Goal: Task Accomplishment & Management: Use online tool/utility

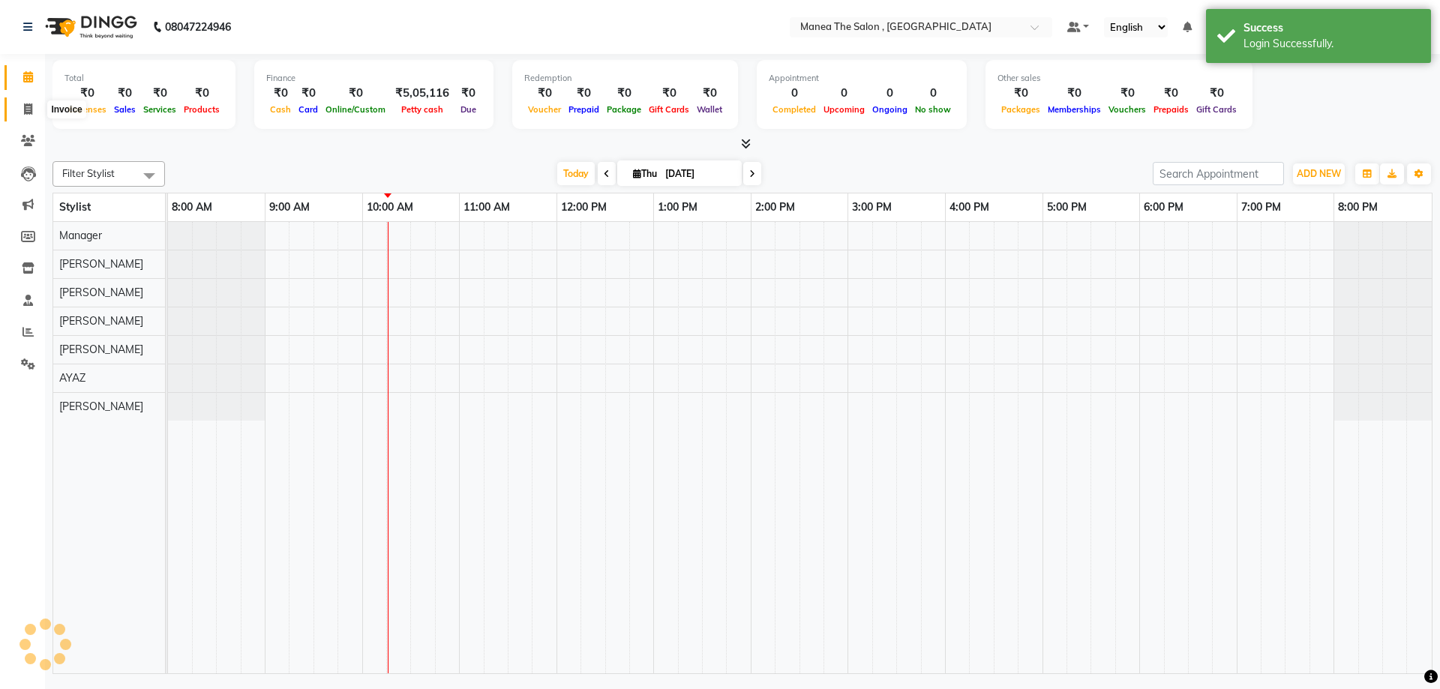
click at [25, 105] on icon at bounding box center [28, 108] width 8 height 11
select select "service"
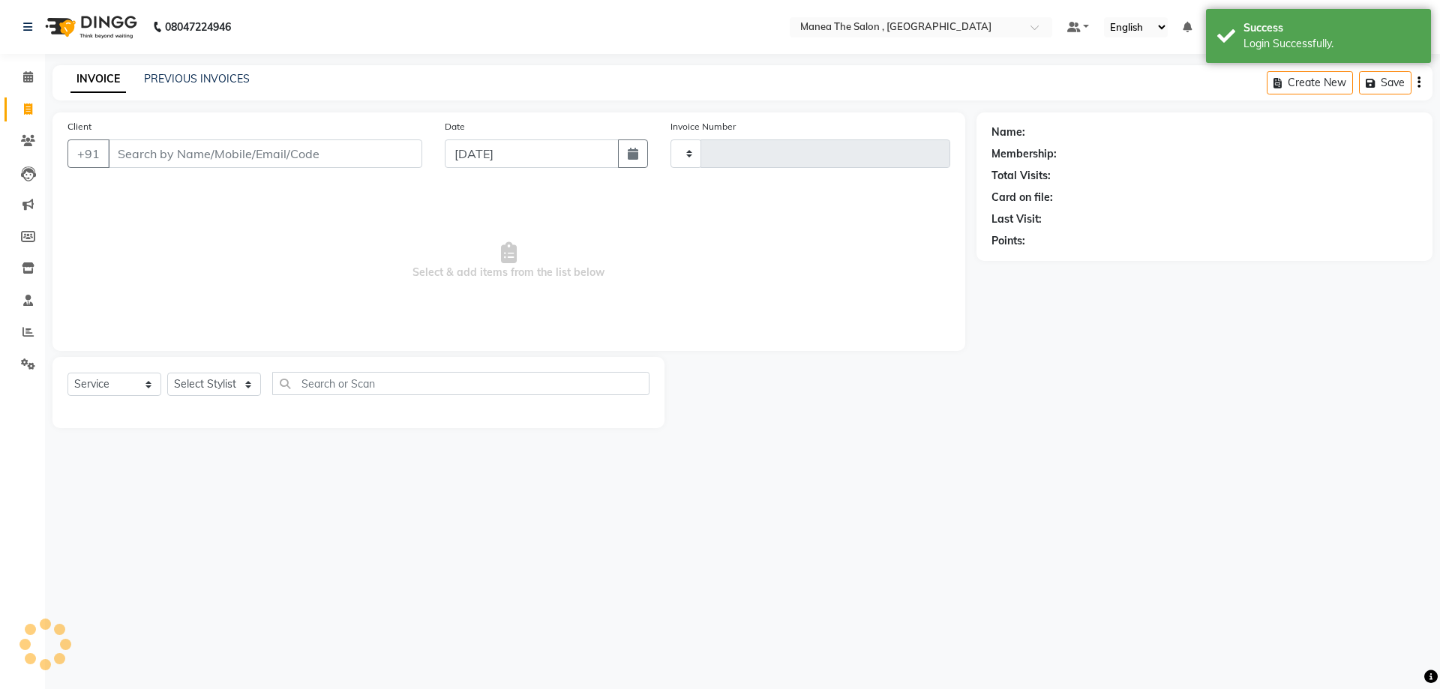
type input "2342"
select select "7201"
click at [246, 379] on select "Select Stylist" at bounding box center [214, 384] width 94 height 23
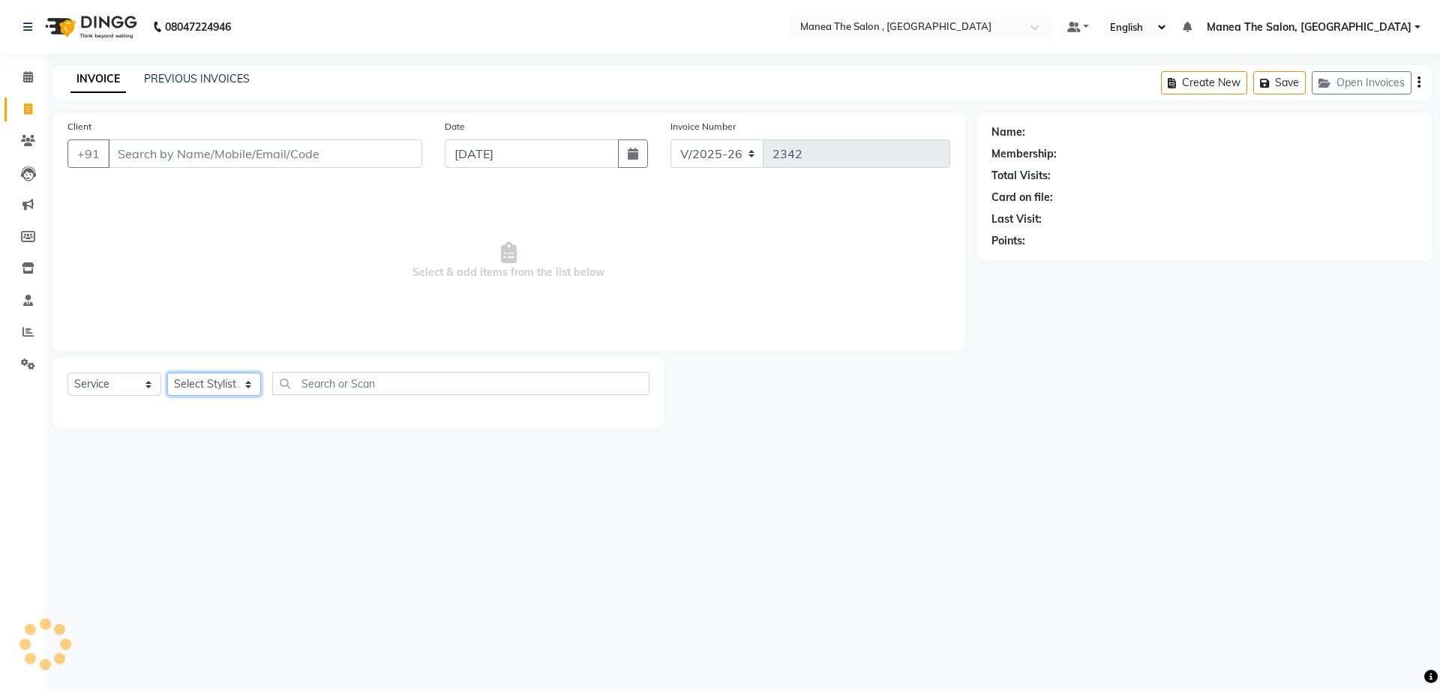
click at [251, 382] on select "Select Stylist" at bounding box center [214, 384] width 94 height 23
select select "82447"
click at [167, 373] on select "Select Stylist AYAZ Manager prameela PUNITH Raj tillu SALMAN Soujanya" at bounding box center [214, 384] width 94 height 23
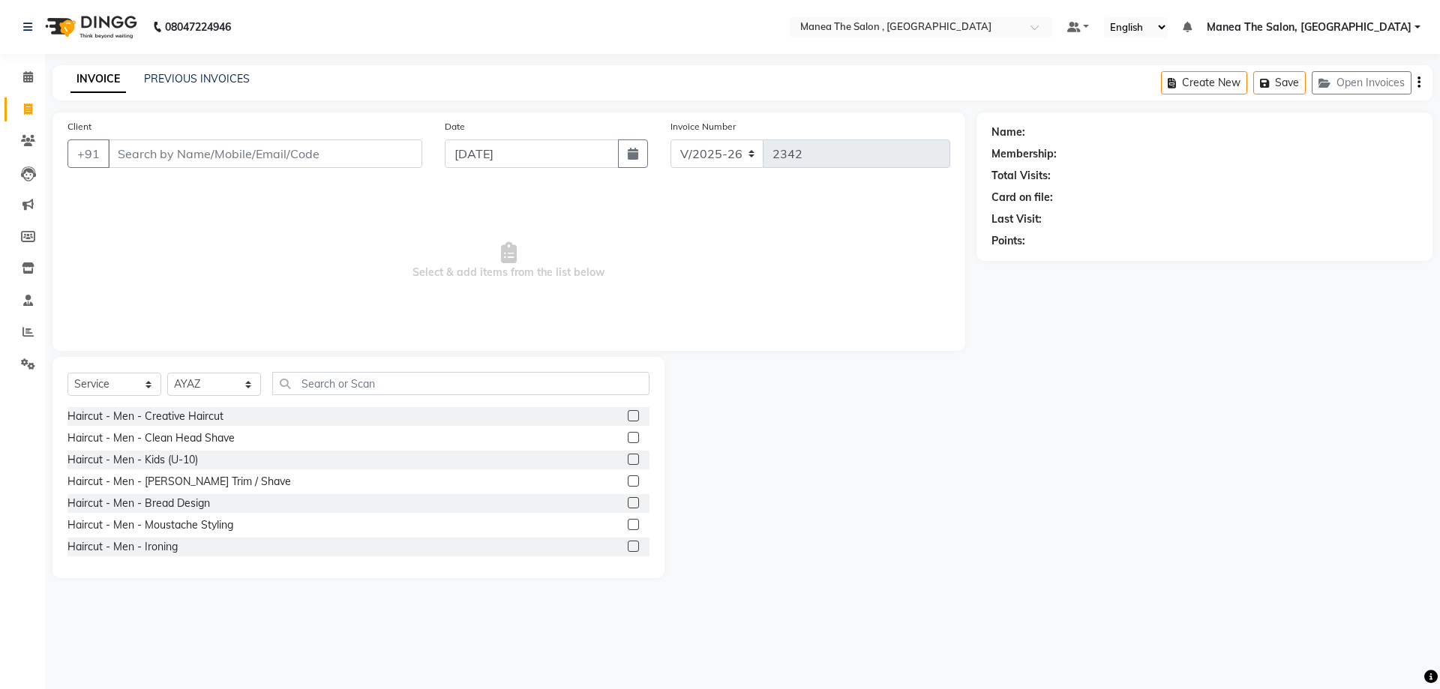
drag, startPoint x: 268, startPoint y: 411, endPoint x: 384, endPoint y: 436, distance: 118.2
click at [314, 426] on div "Haircut - Men - Creative Haircut Haircut - Men - Clean Head Shave Haircut - Men…" at bounding box center [358, 482] width 582 height 150
click at [628, 412] on label at bounding box center [633, 415] width 11 height 11
click at [628, 412] on input "checkbox" at bounding box center [633, 417] width 10 height 10
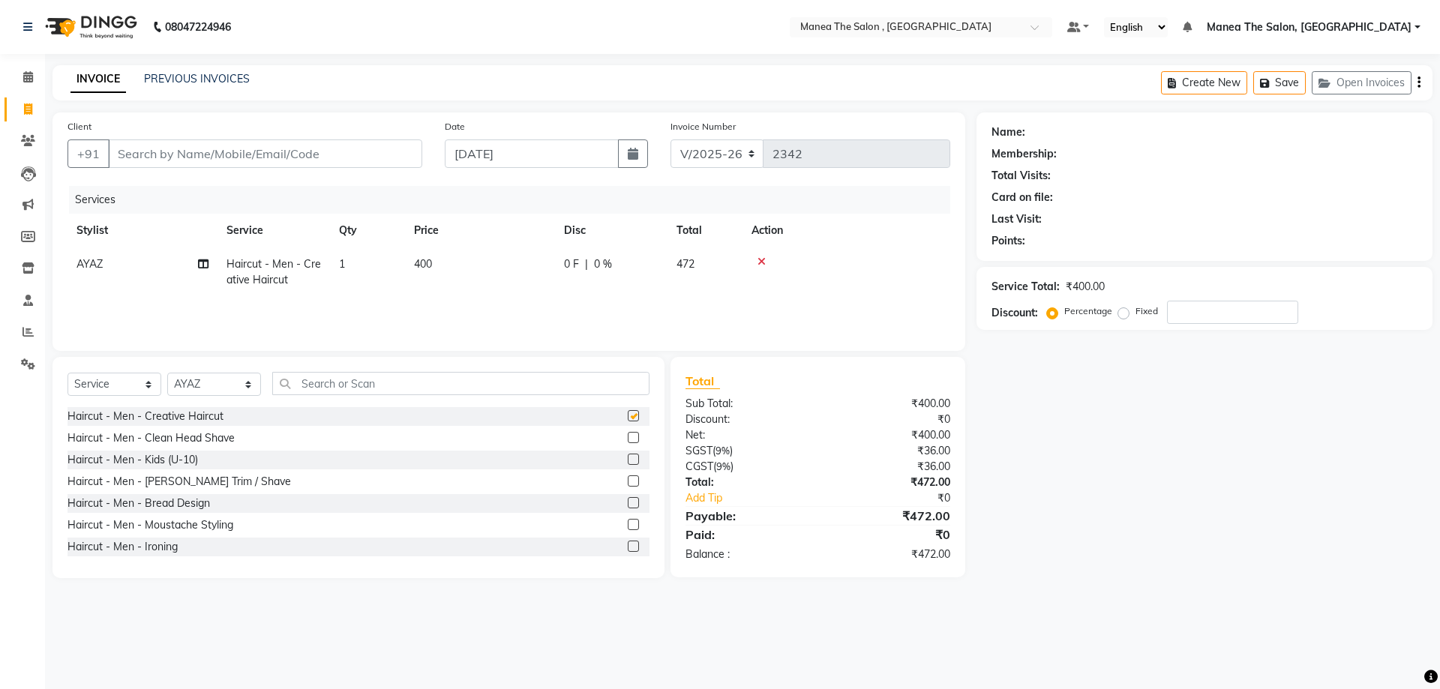
checkbox input "false"
click at [322, 149] on input "Client" at bounding box center [265, 153] width 314 height 28
type input "9"
type input "0"
type input "9052567476"
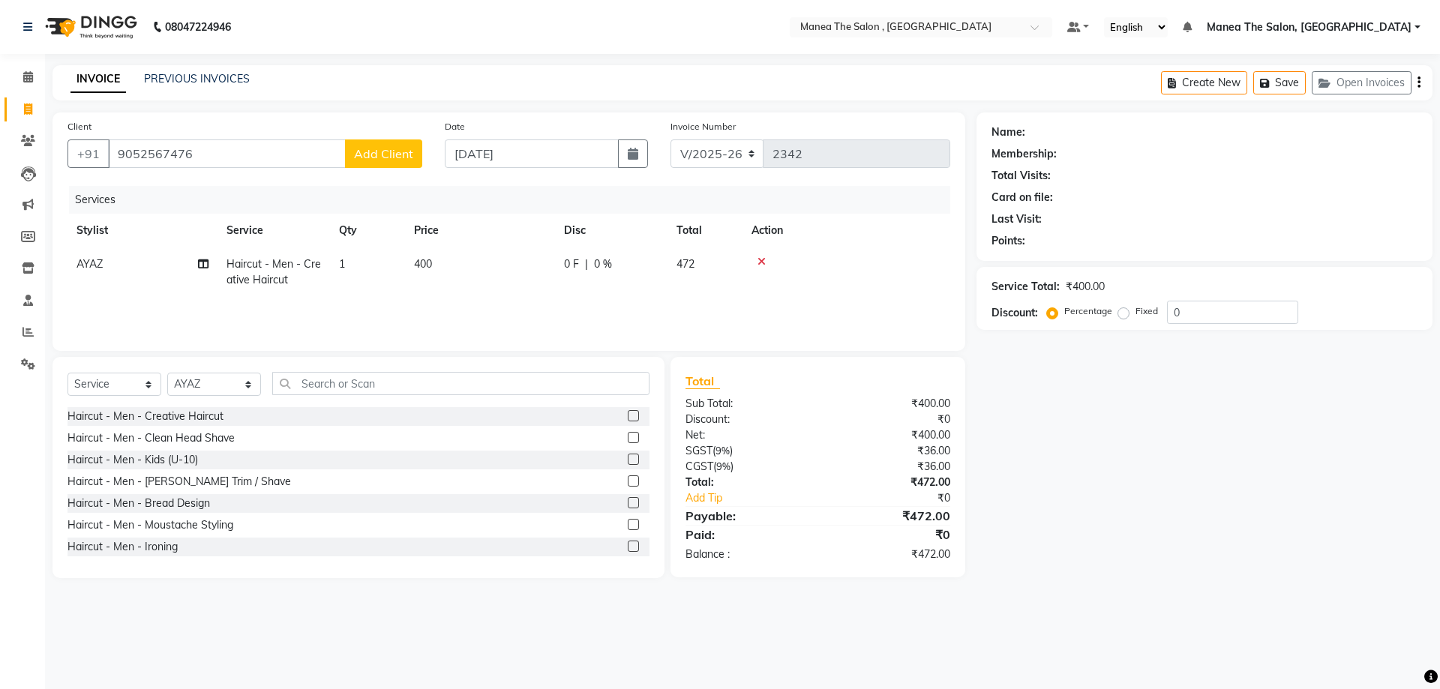
click at [400, 159] on span "Add Client" at bounding box center [383, 153] width 59 height 15
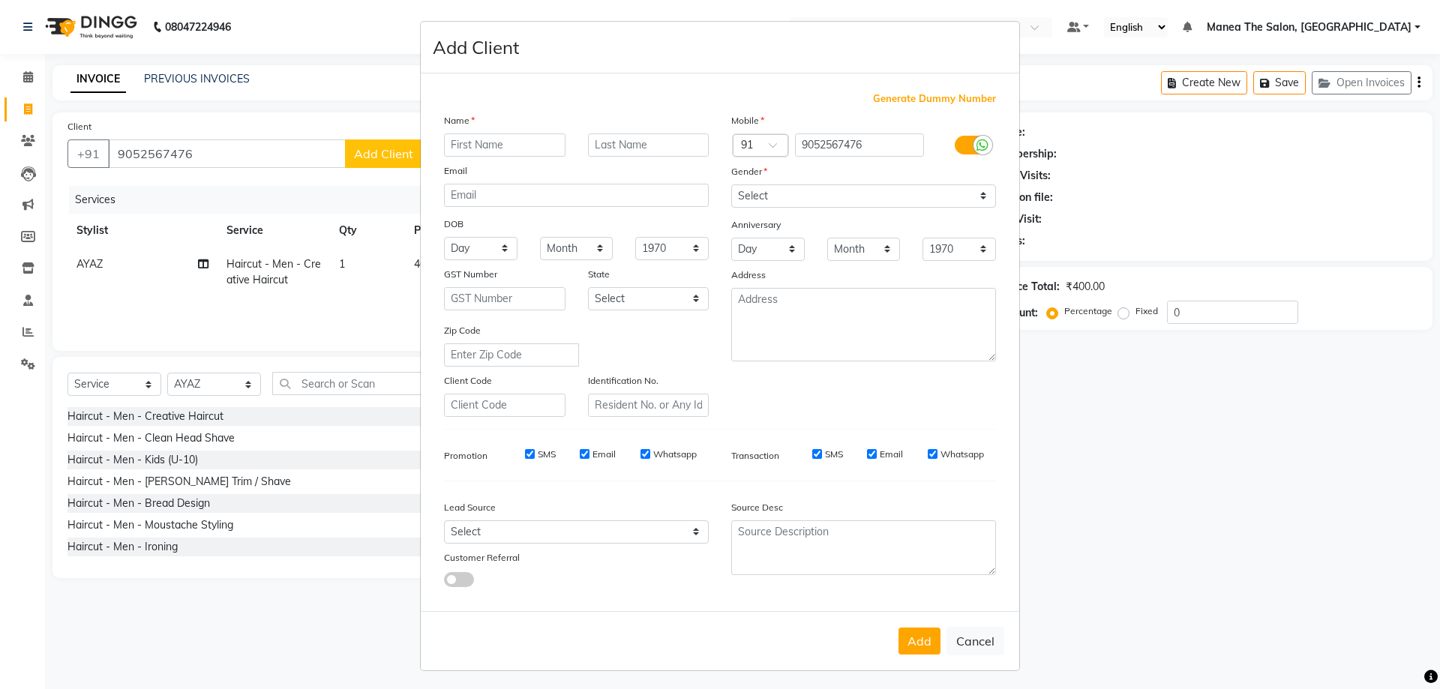
click at [501, 148] on input "text" at bounding box center [504, 144] width 121 height 23
type input "swapnil"
click at [981, 196] on select "Select Male Female Other Prefer Not To Say" at bounding box center [863, 195] width 265 height 23
select select "male"
click at [731, 184] on select "Select Male Female Other Prefer Not To Say" at bounding box center [863, 195] width 265 height 23
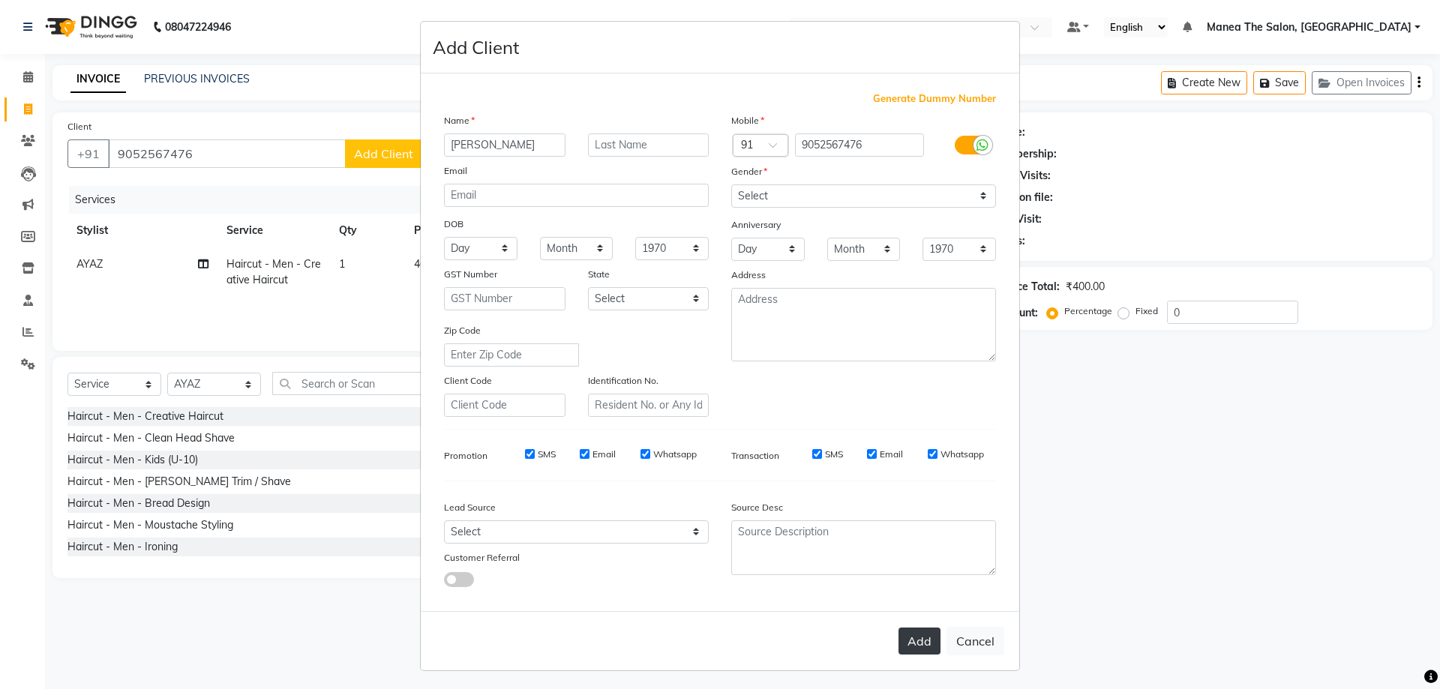
click at [911, 644] on button "Add" at bounding box center [919, 641] width 42 height 27
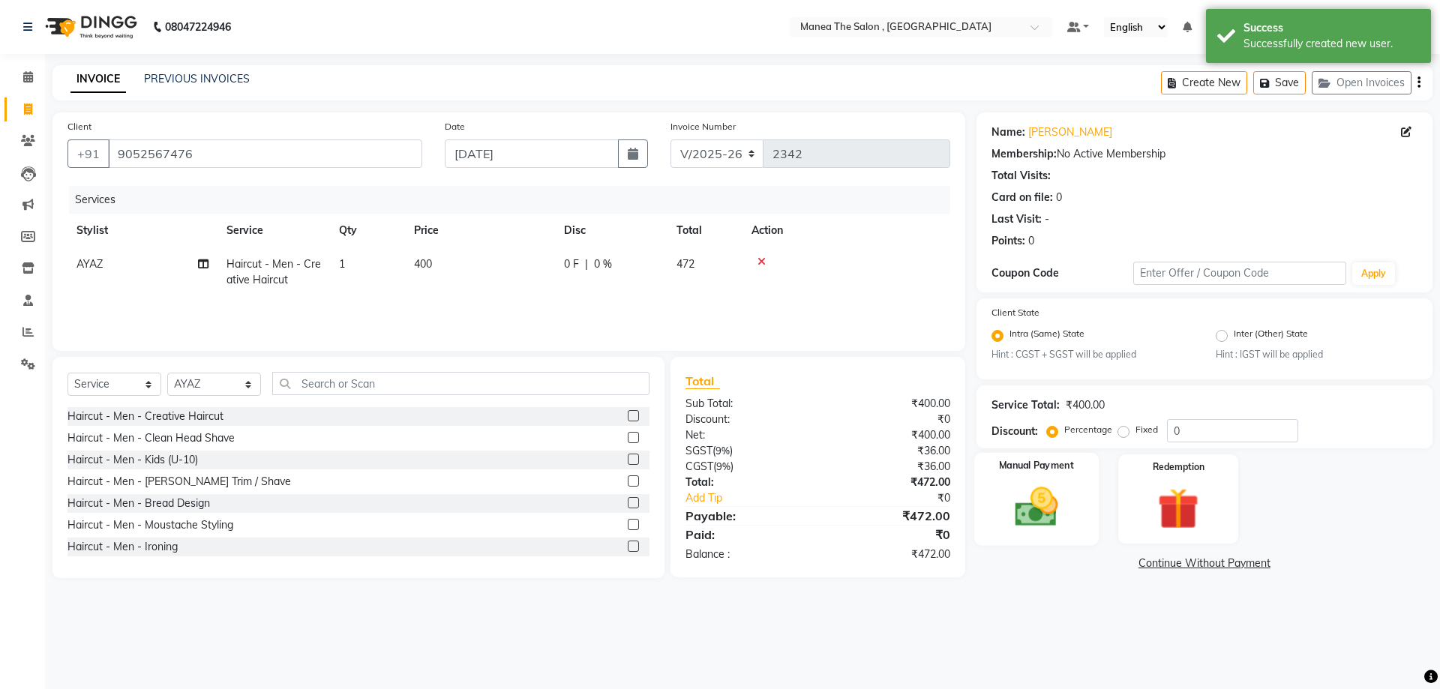
click at [1068, 521] on img at bounding box center [1036, 507] width 70 height 49
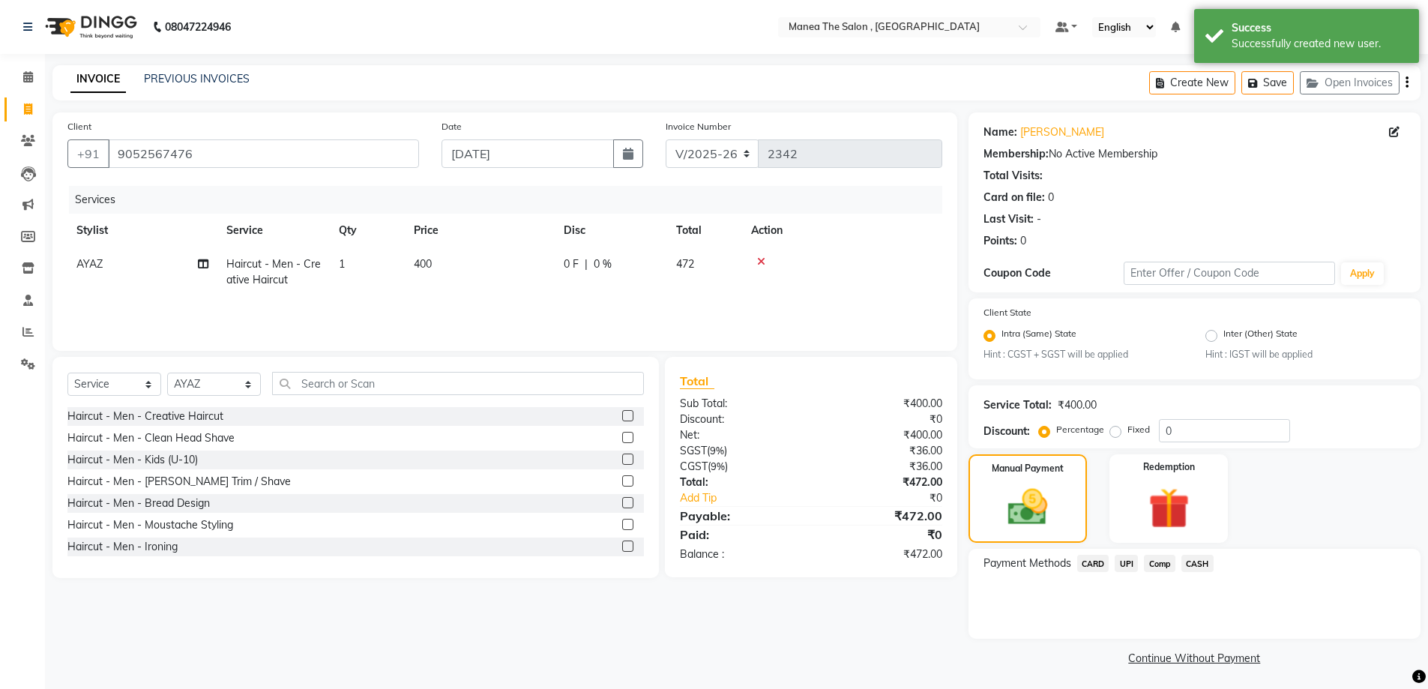
click at [1120, 565] on span "UPI" at bounding box center [1126, 563] width 23 height 17
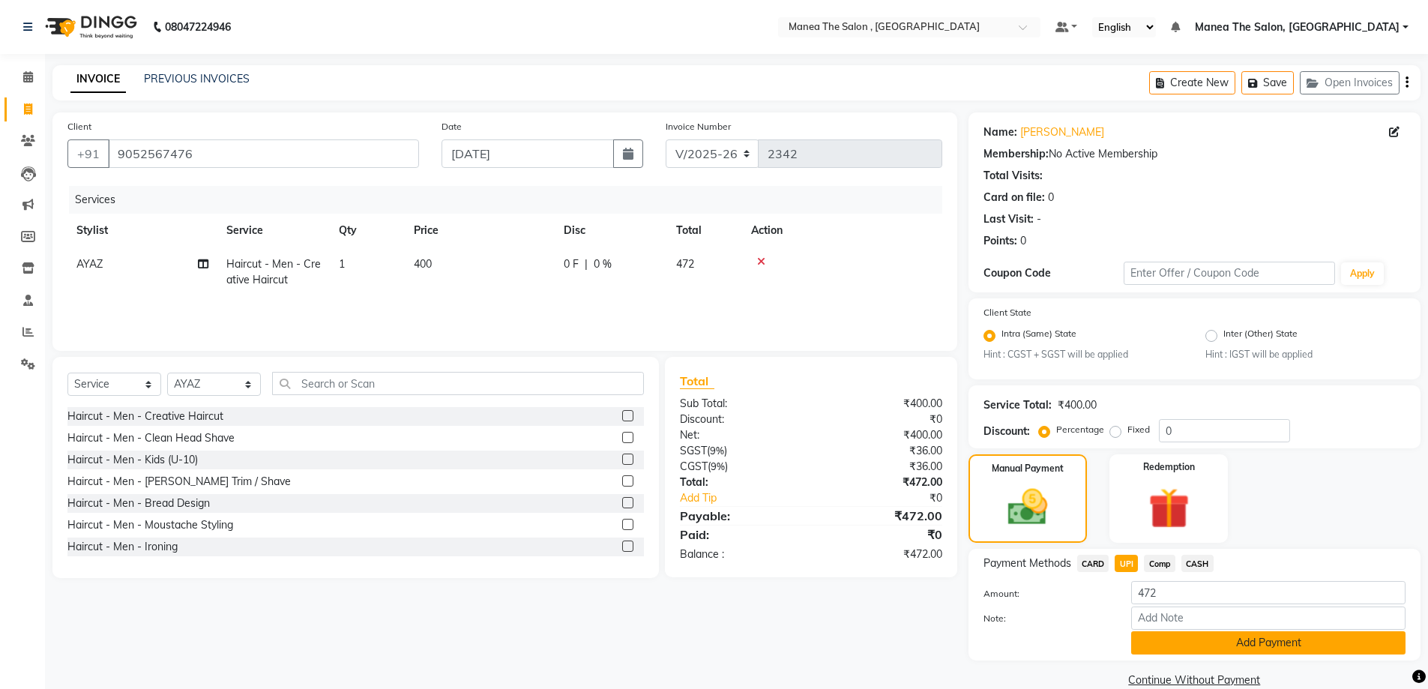
click at [1242, 637] on button "Add Payment" at bounding box center [1268, 642] width 274 height 23
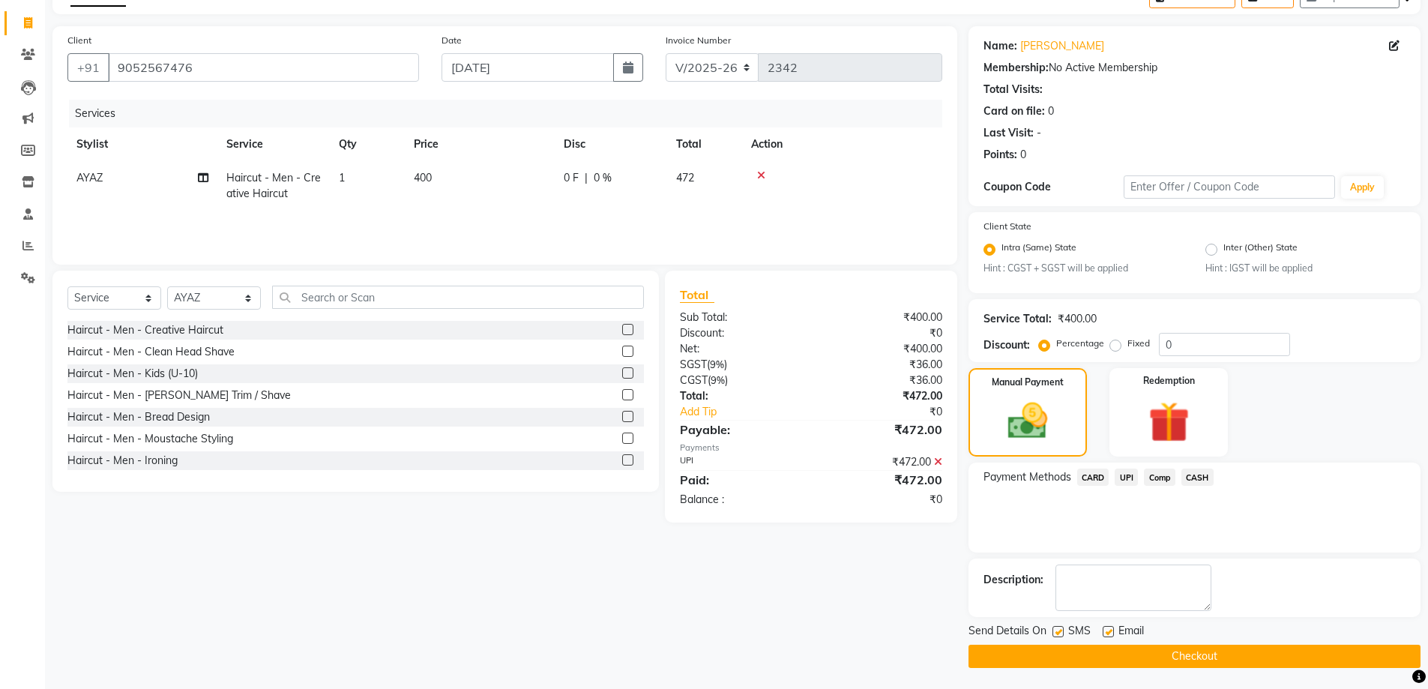
scroll to position [88, 0]
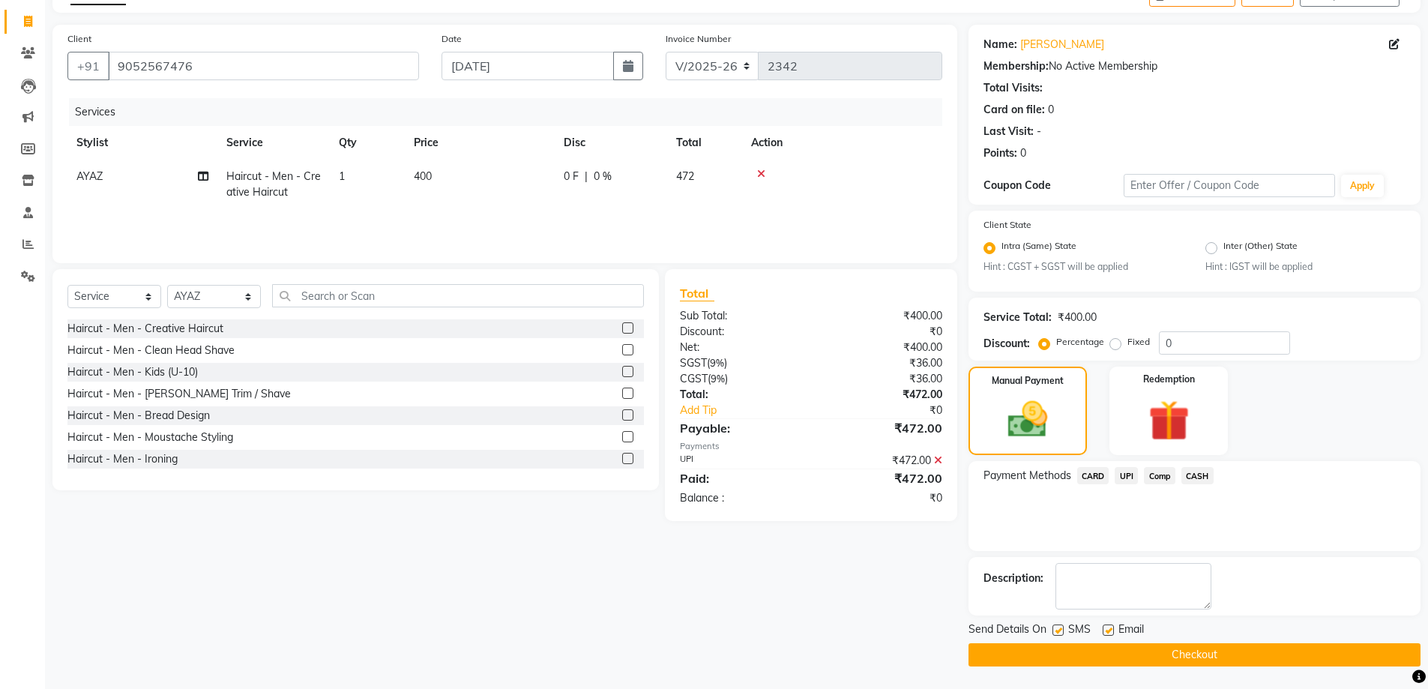
click at [1277, 661] on button "Checkout" at bounding box center [1195, 654] width 452 height 23
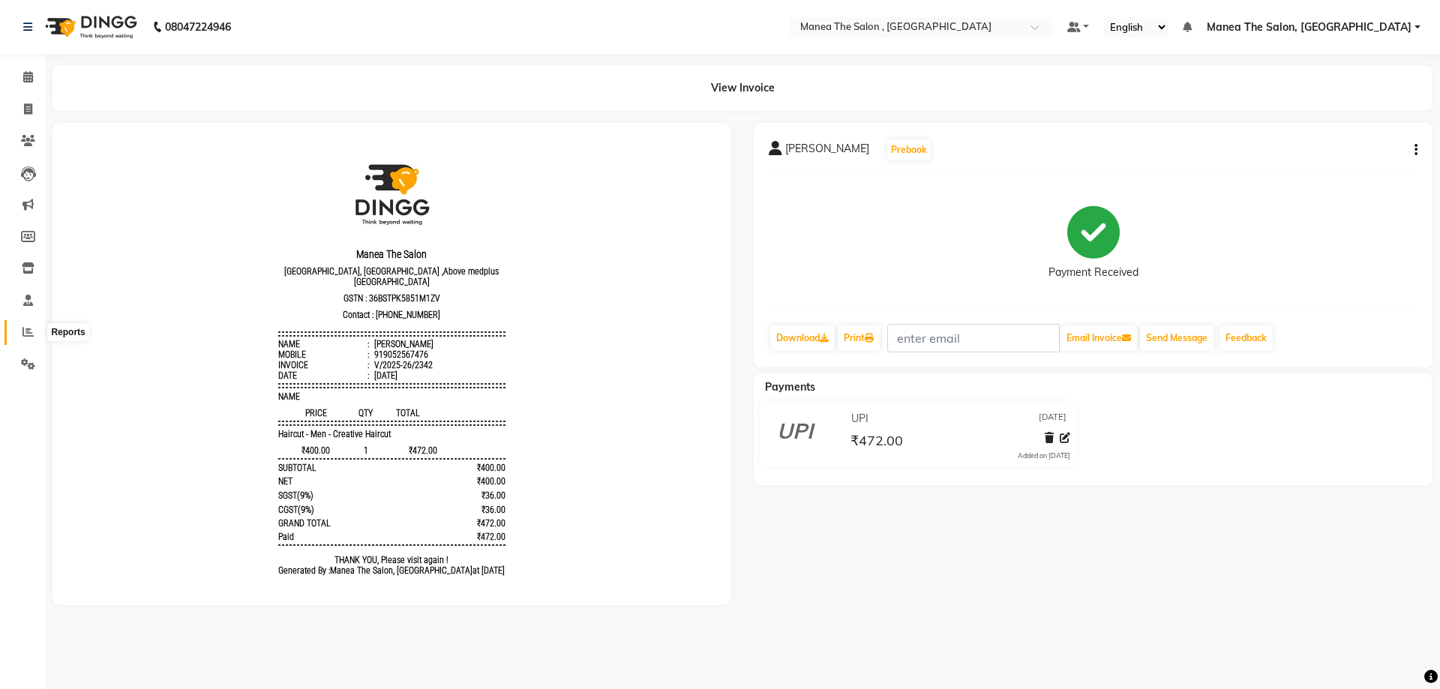
click at [30, 333] on icon at bounding box center [27, 331] width 11 height 11
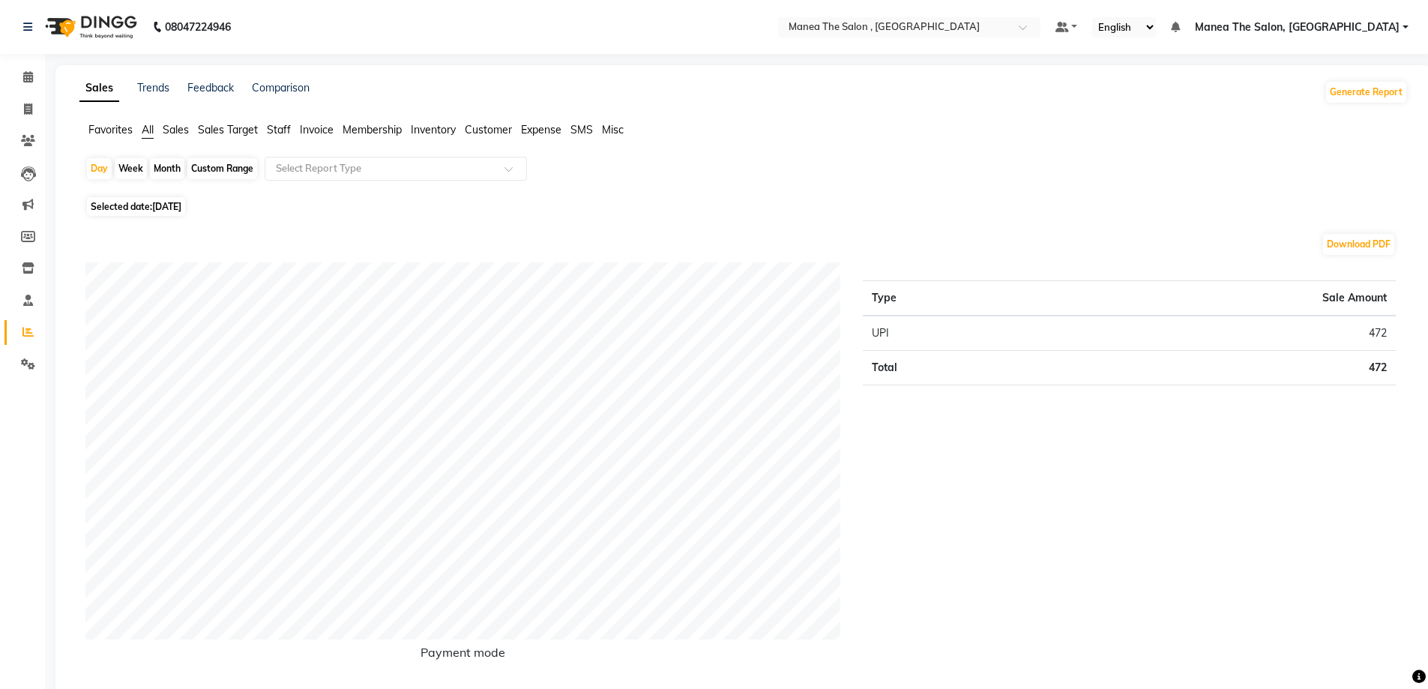
click at [160, 168] on div "Month" at bounding box center [167, 168] width 34 height 21
select select "9"
select select "2025"
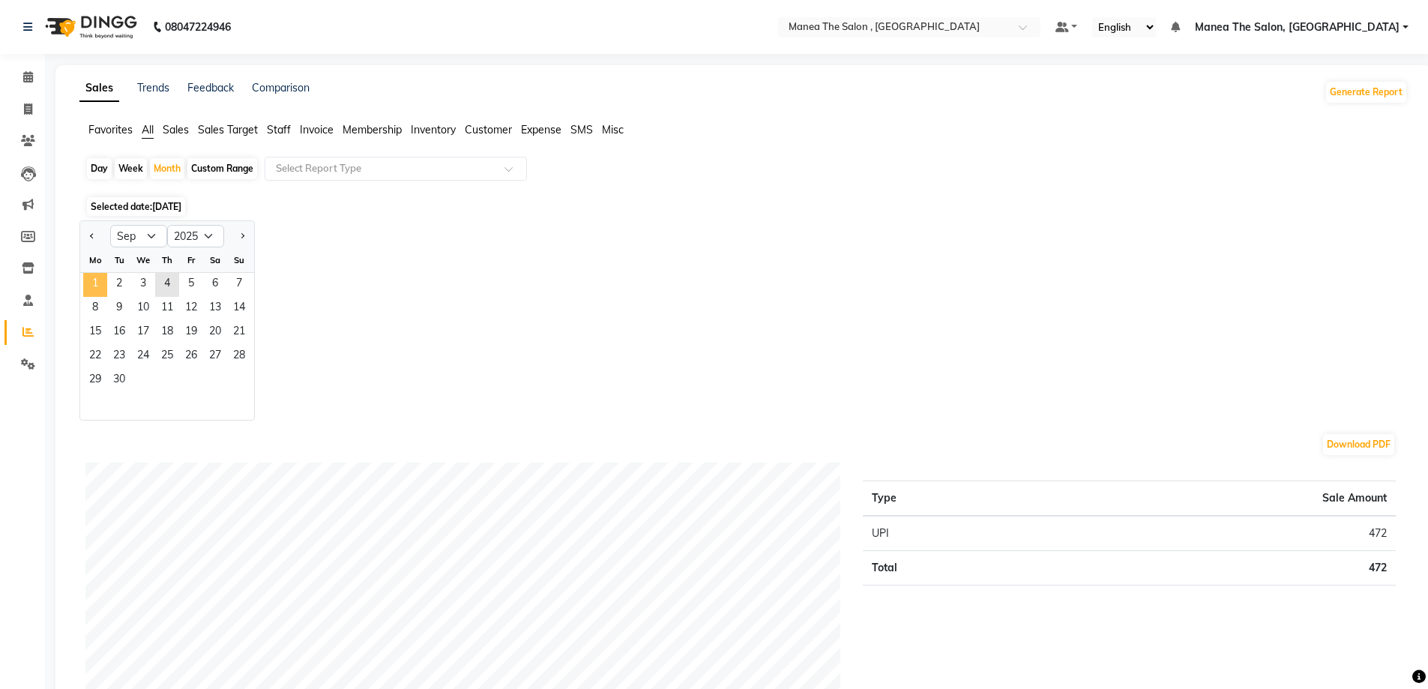
click at [98, 290] on span "1" at bounding box center [95, 285] width 24 height 24
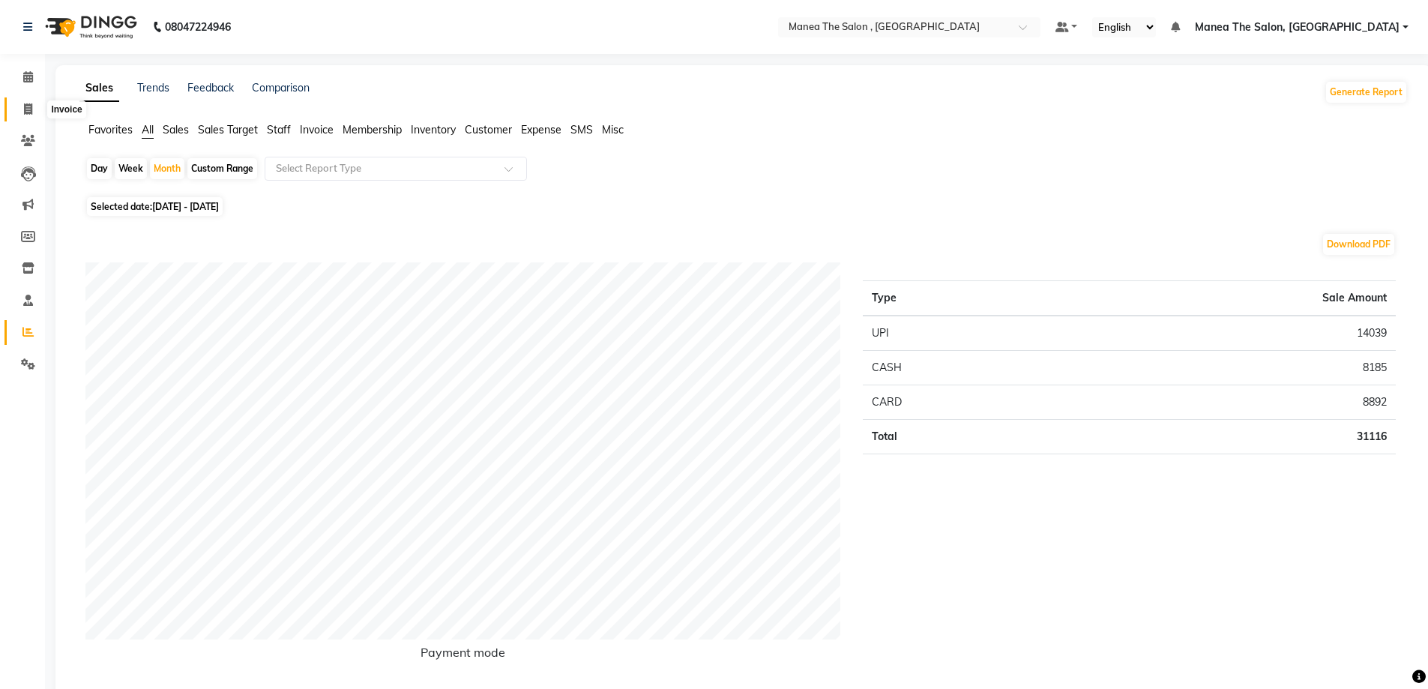
click at [30, 104] on icon at bounding box center [28, 108] width 8 height 11
select select "service"
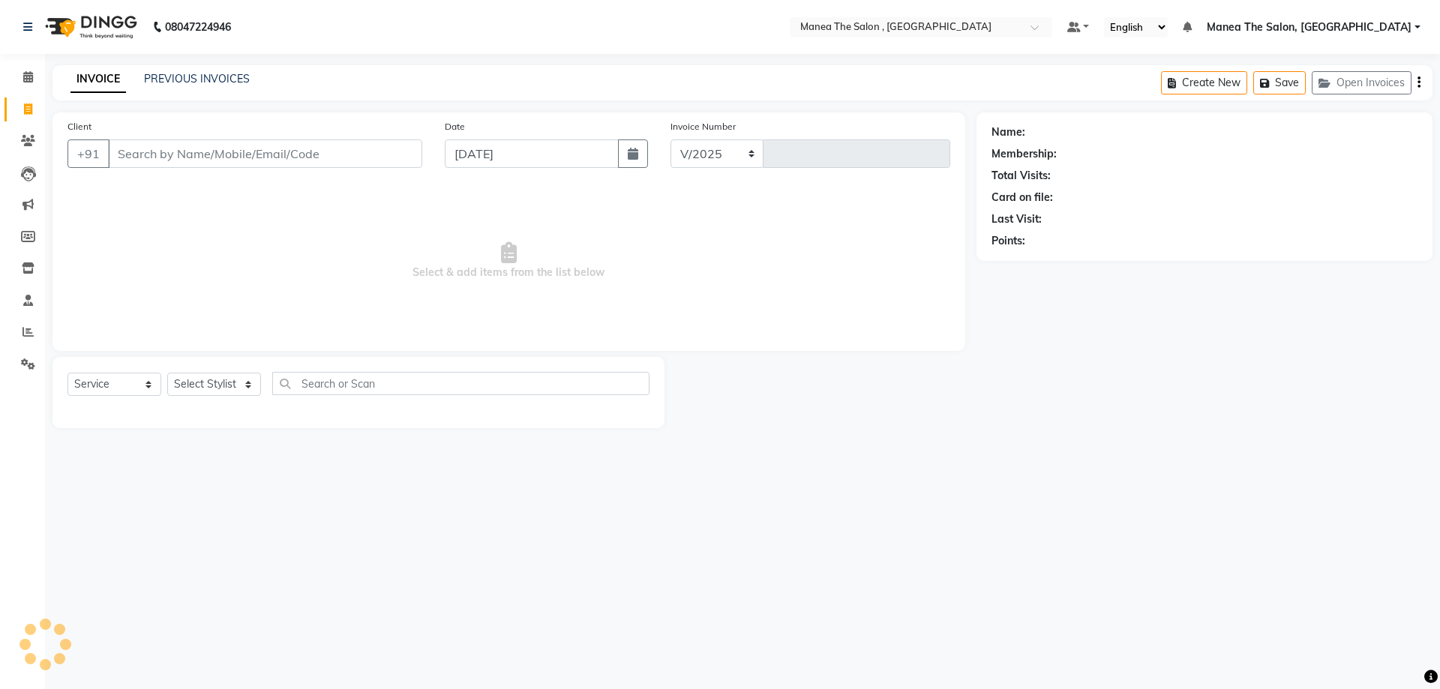
select select "7201"
type input "2343"
click at [152, 149] on input "Client" at bounding box center [265, 153] width 314 height 28
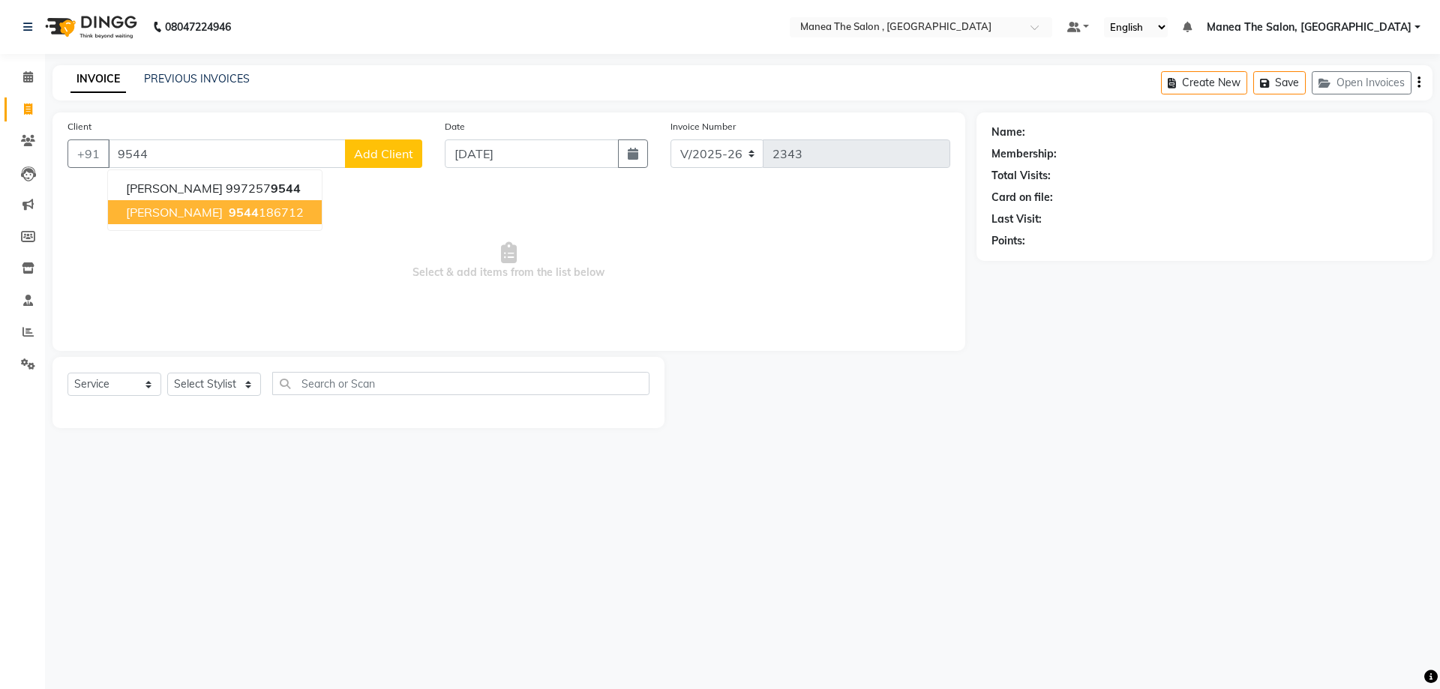
click at [250, 212] on ngb-highlight "9544 186712" at bounding box center [265, 212] width 78 height 15
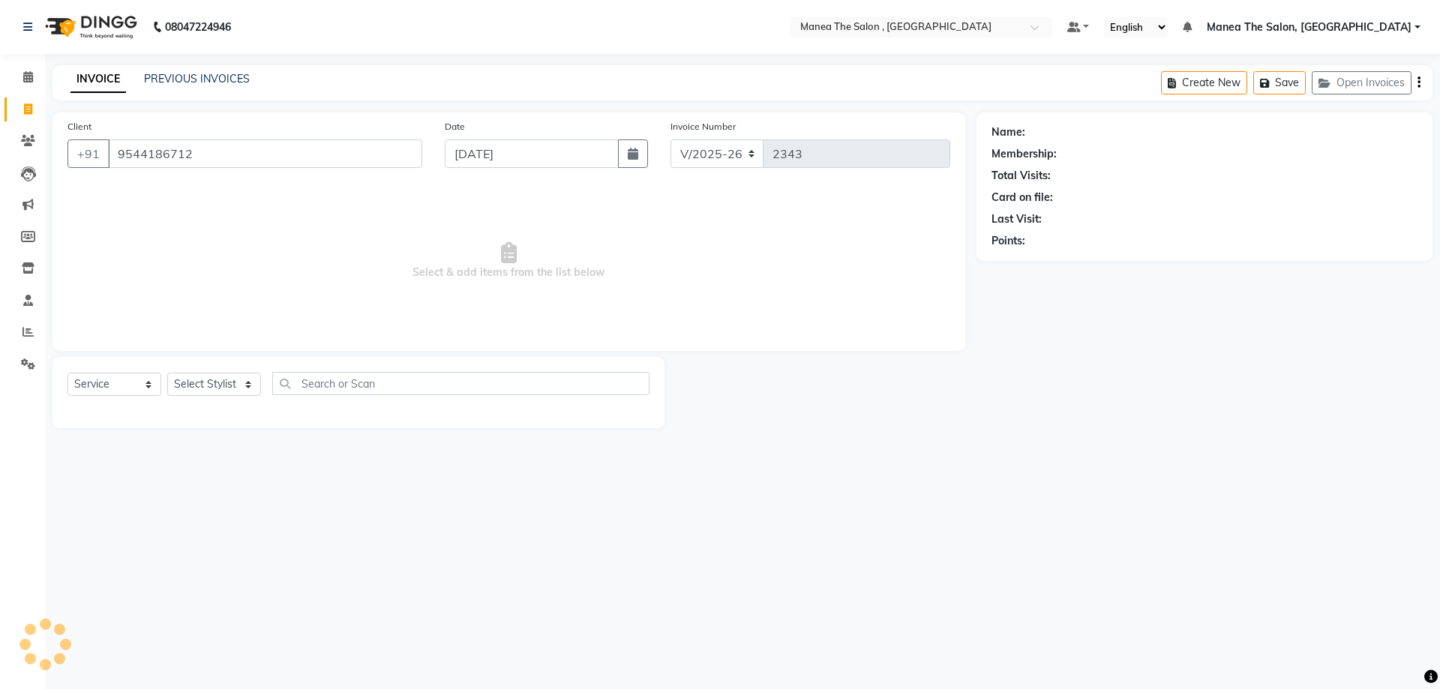
type input "9544186712"
select select "1: Object"
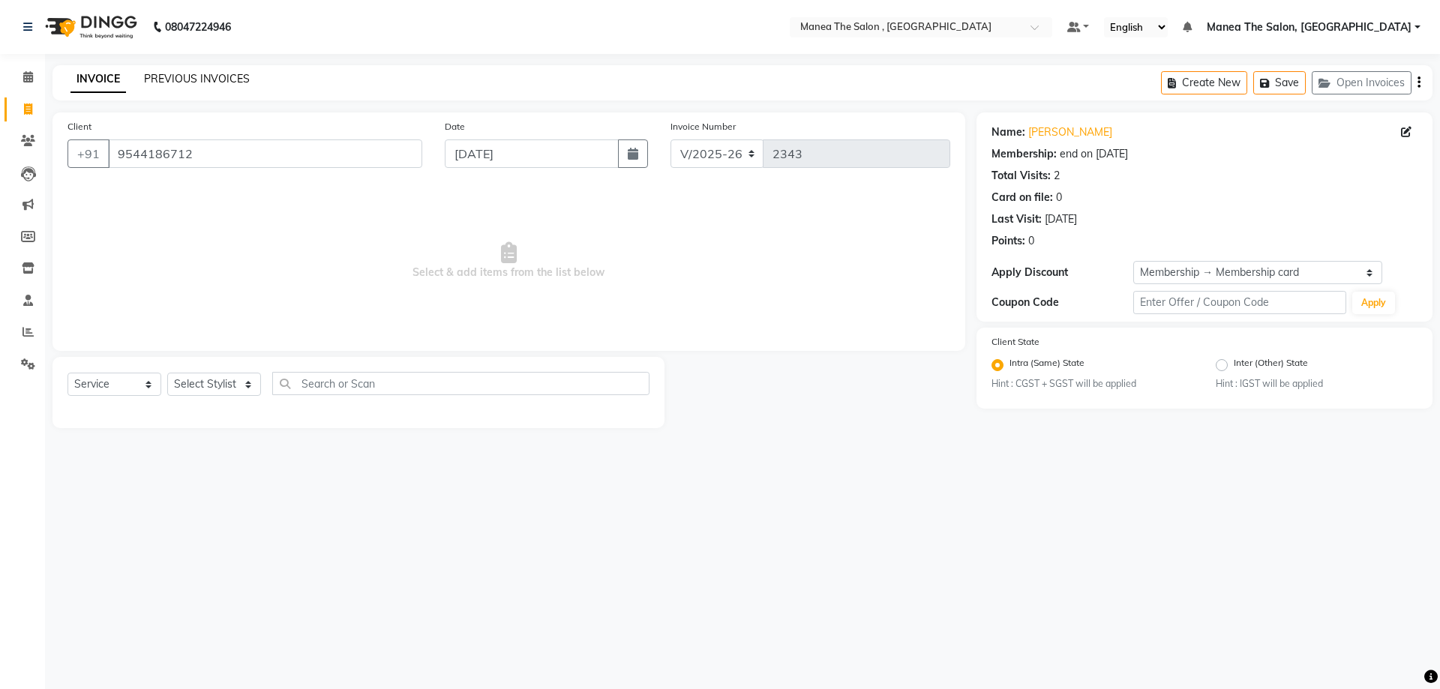
click at [197, 78] on link "PREVIOUS INVOICES" at bounding box center [197, 78] width 106 height 13
click at [382, 155] on input "9544186712" at bounding box center [265, 153] width 314 height 28
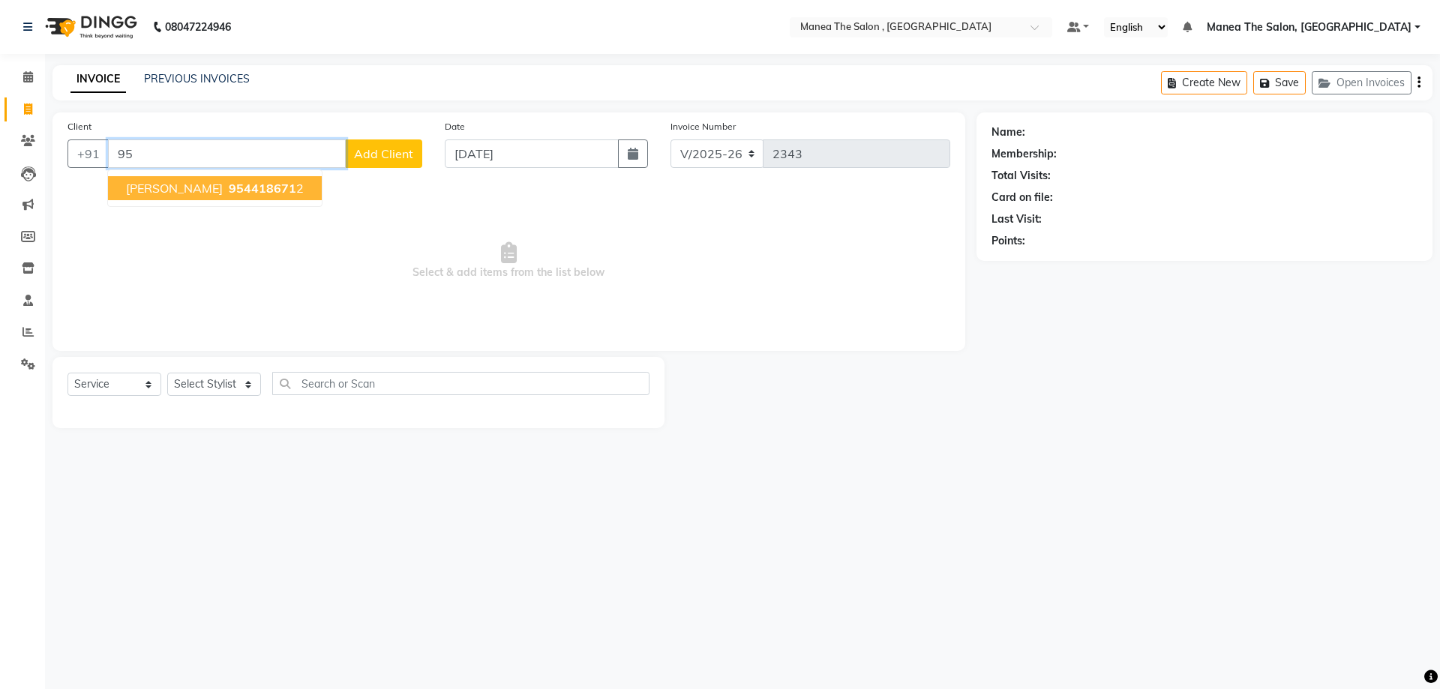
type input "9"
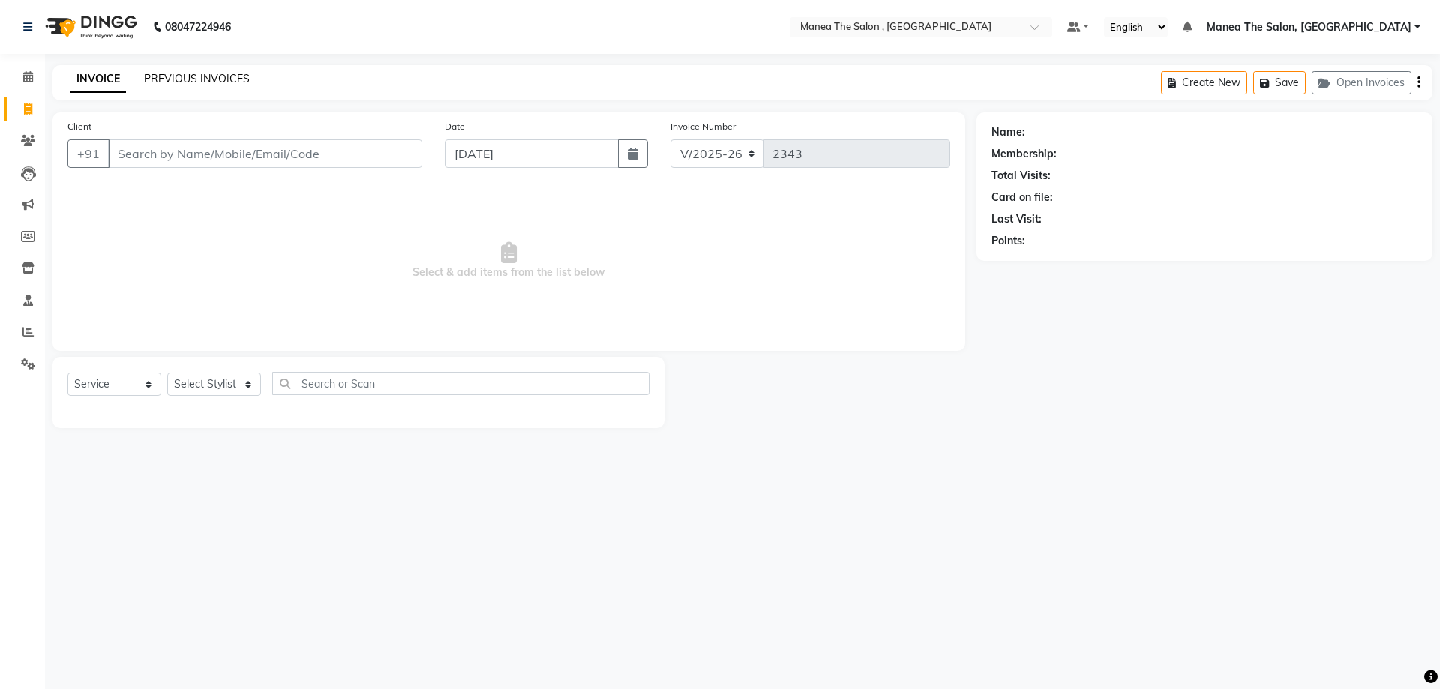
click at [228, 79] on link "PREVIOUS INVOICES" at bounding box center [197, 78] width 106 height 13
click at [157, 75] on link "PREVIOUS INVOICES" at bounding box center [197, 78] width 106 height 13
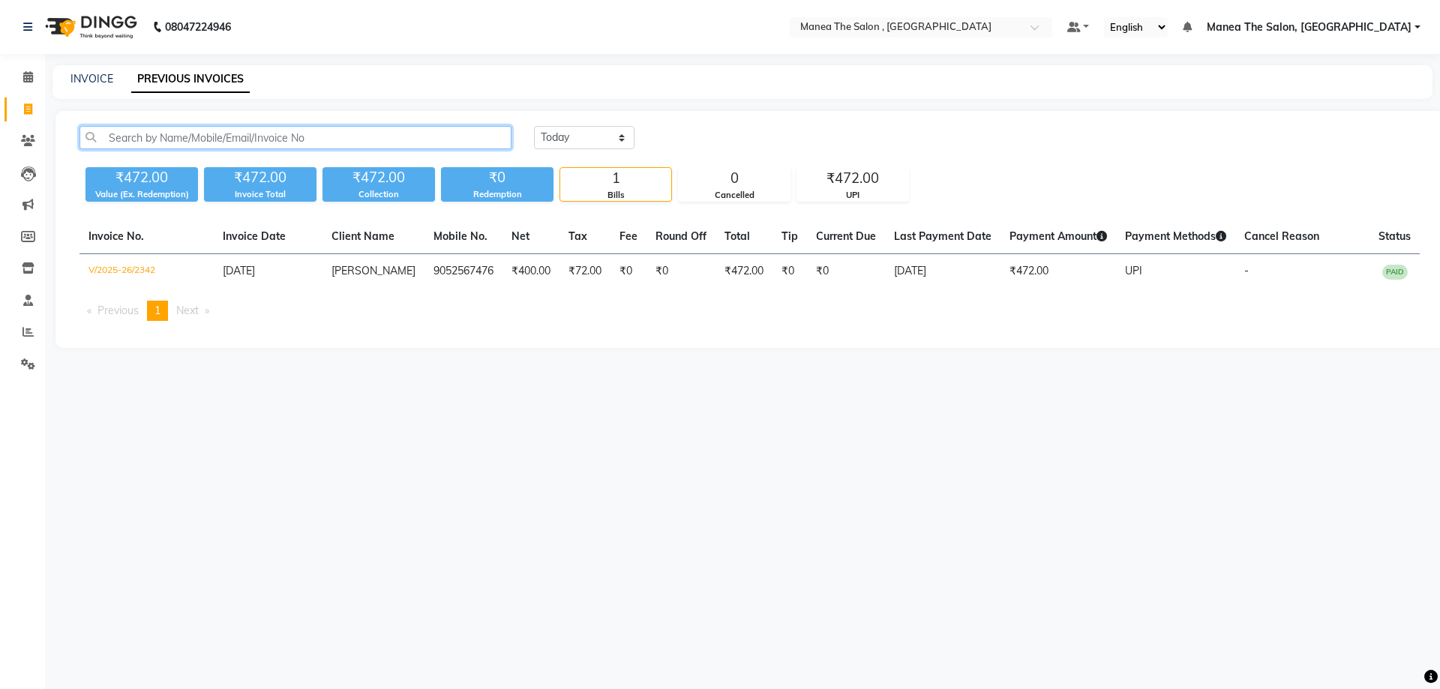
click at [409, 143] on input "text" at bounding box center [295, 137] width 432 height 23
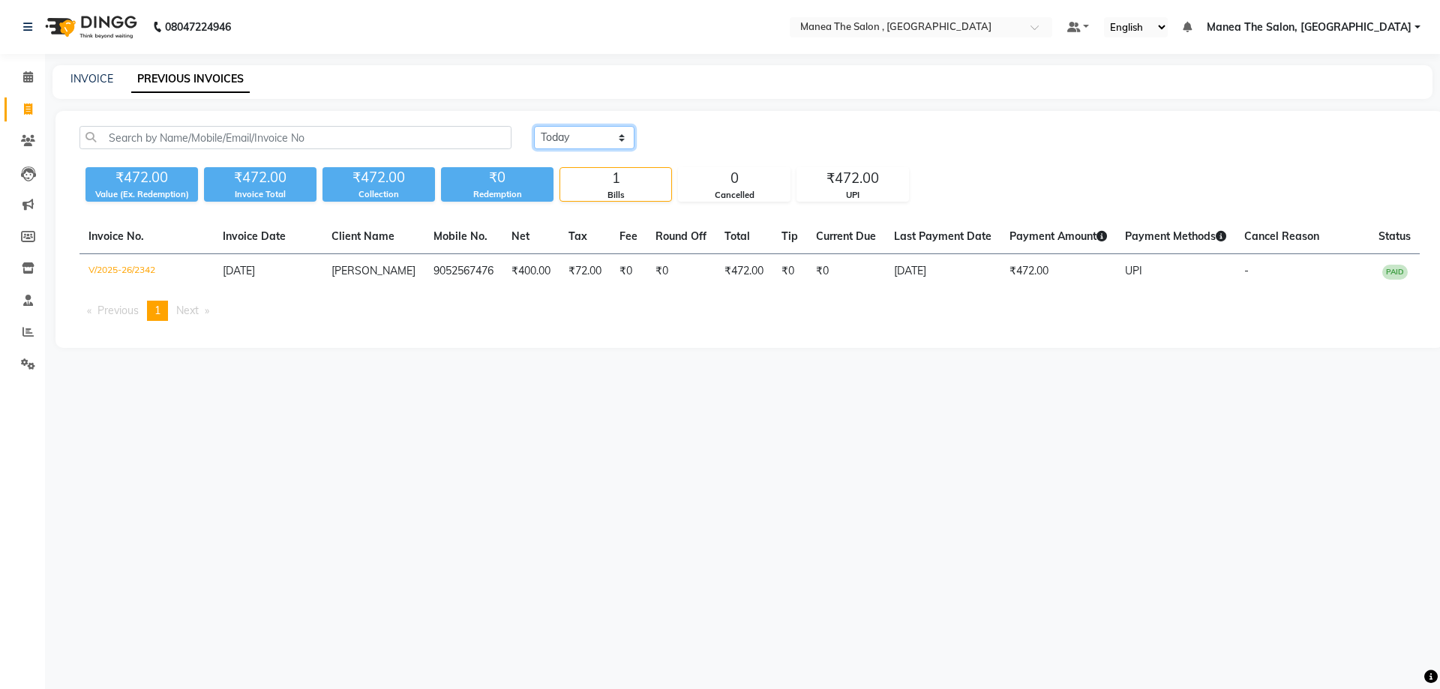
click at [619, 138] on select "Today Yesterday Custom Range" at bounding box center [584, 137] width 100 height 23
select select "range"
click at [534, 126] on select "Today Yesterday Custom Range" at bounding box center [584, 137] width 100 height 23
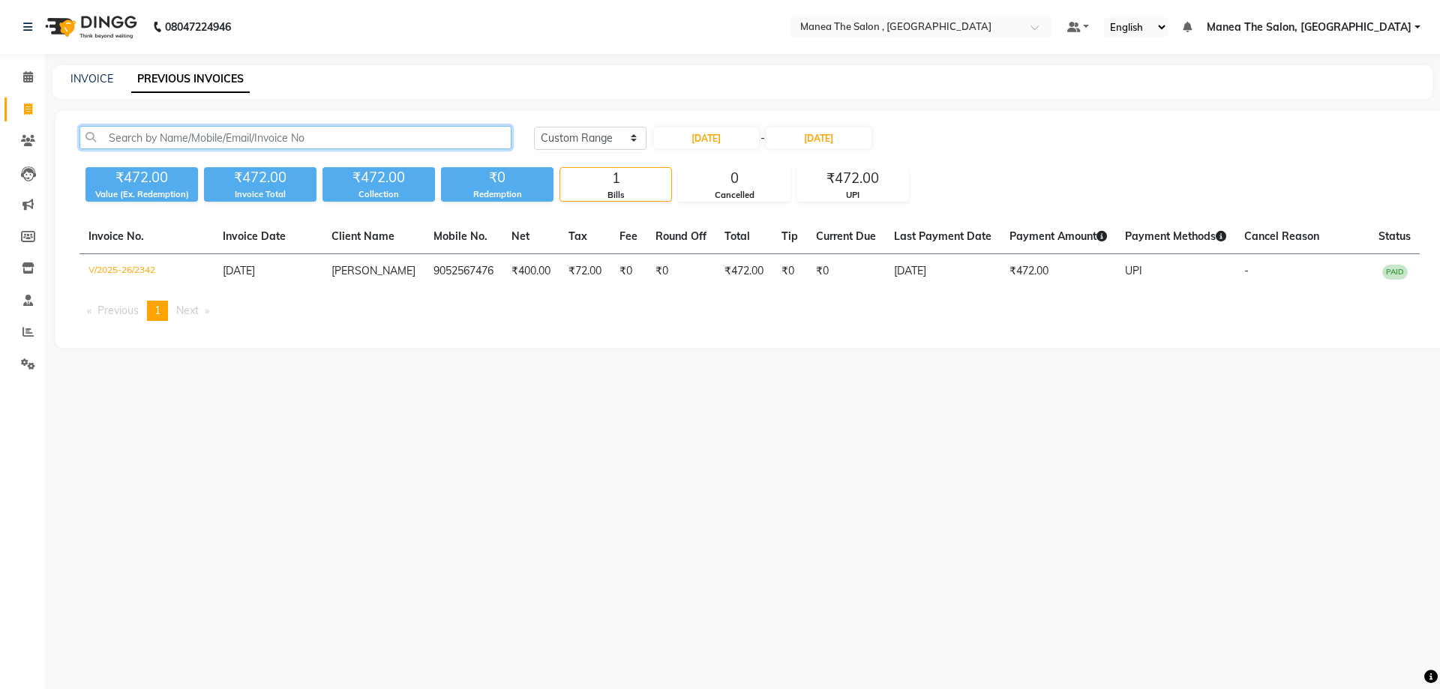
click at [440, 136] on input "text" at bounding box center [295, 137] width 432 height 23
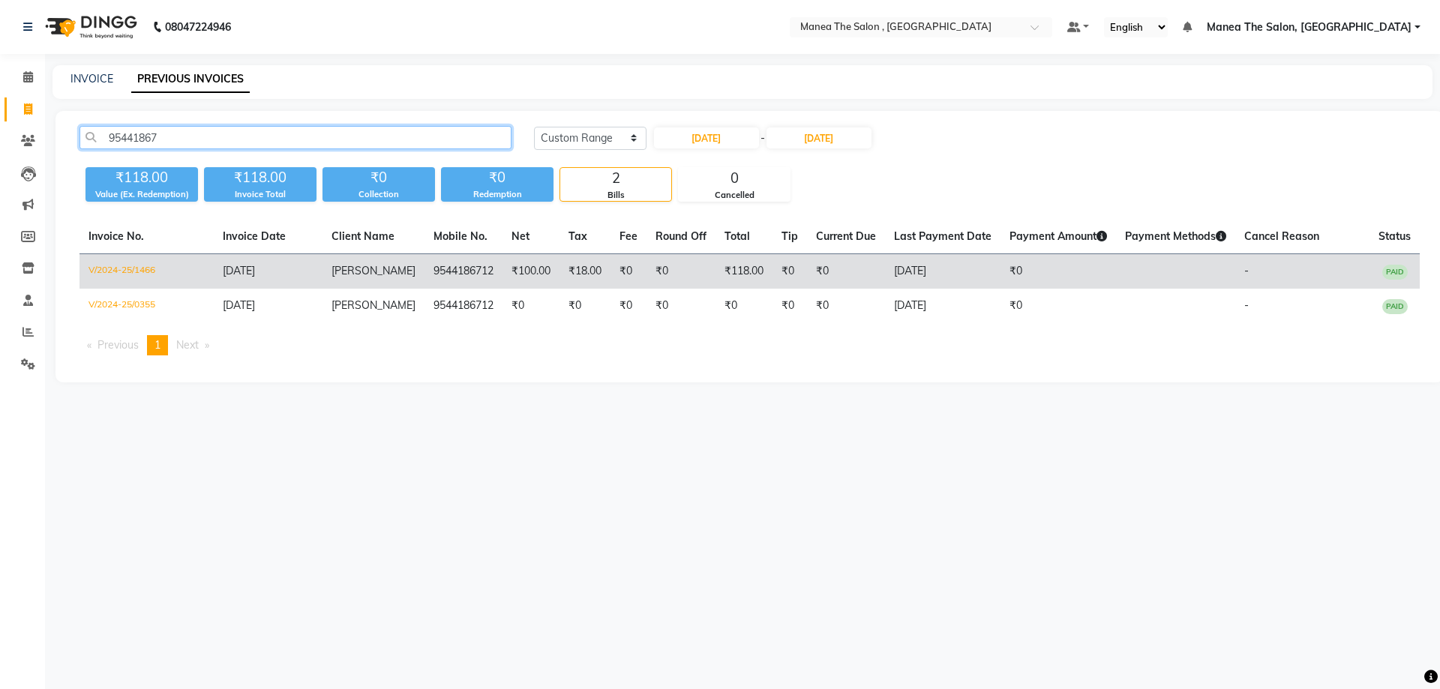
type input "95441867"
click at [386, 277] on td "[PERSON_NAME]" at bounding box center [373, 271] width 102 height 35
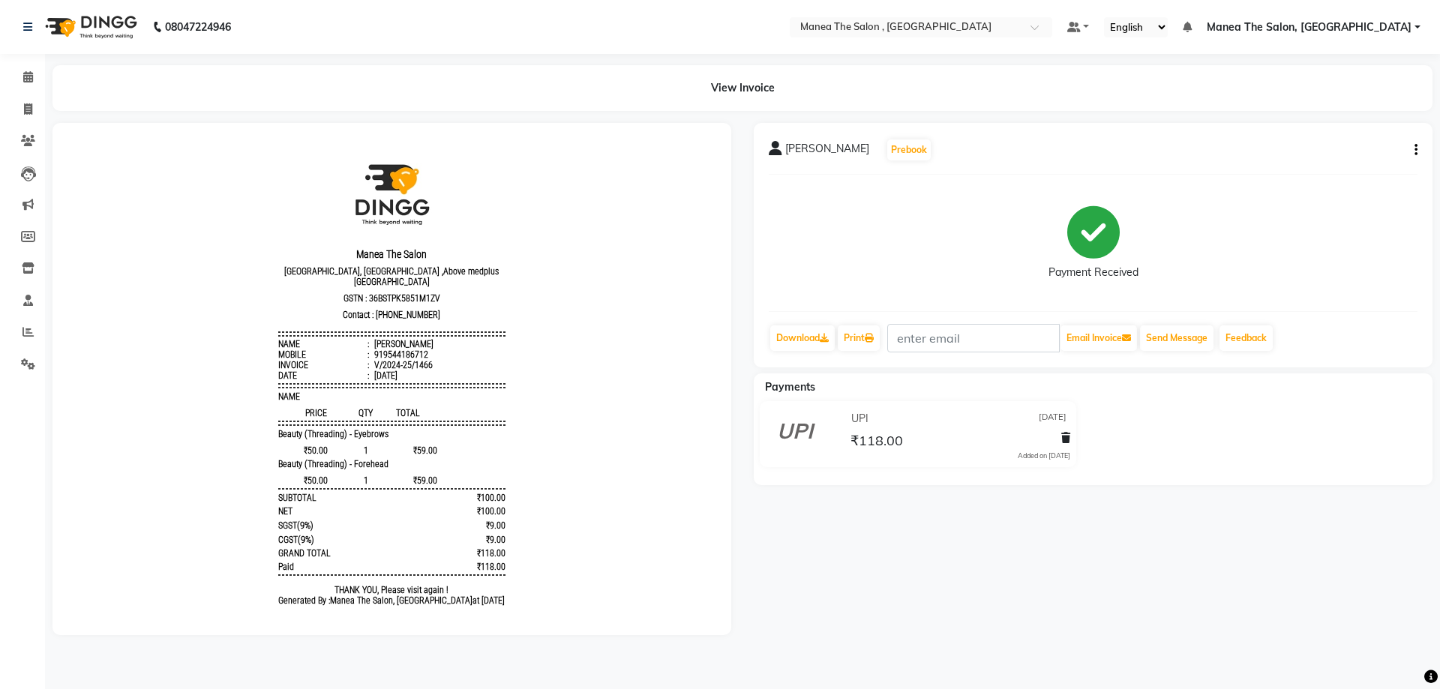
click at [1411, 147] on button "button" at bounding box center [1412, 150] width 9 height 16
click at [1323, 173] on div "Edit Invoice" at bounding box center [1341, 169] width 103 height 19
select select "service"
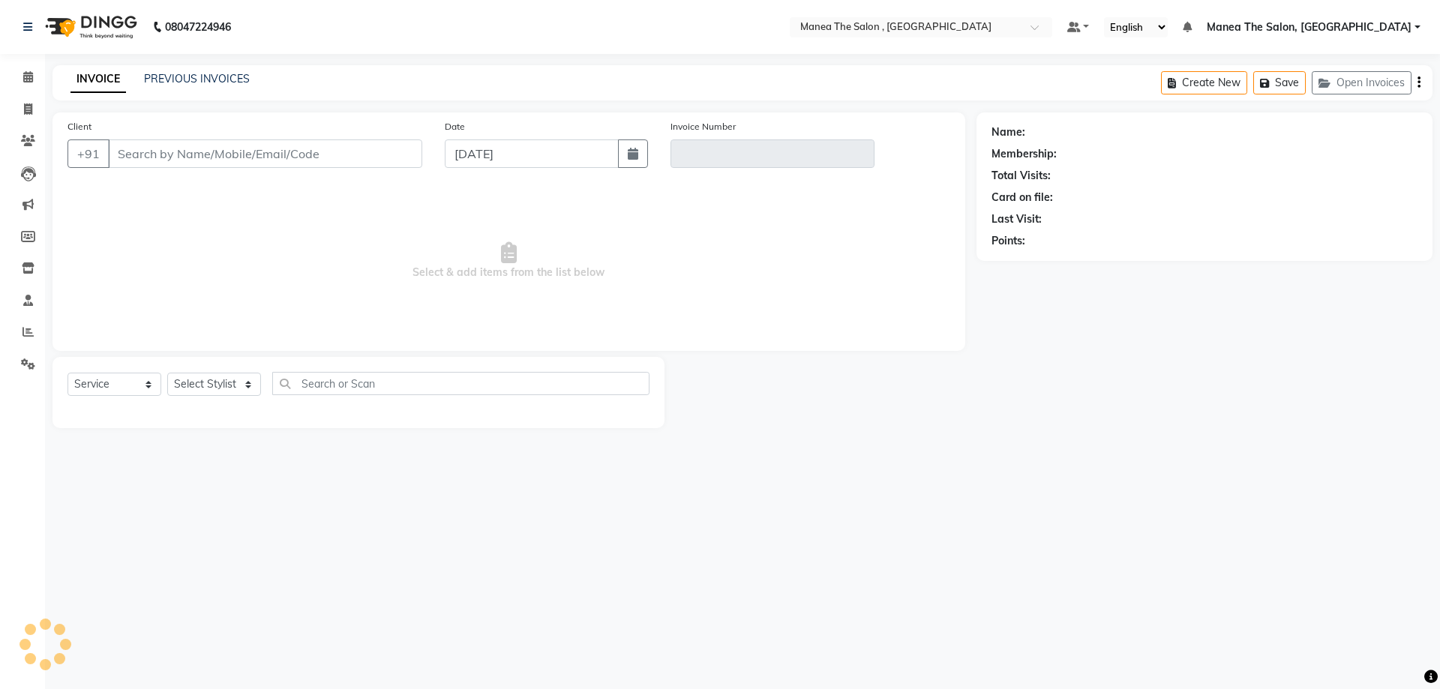
type input "9544186712"
type input "V/2024-25/1466"
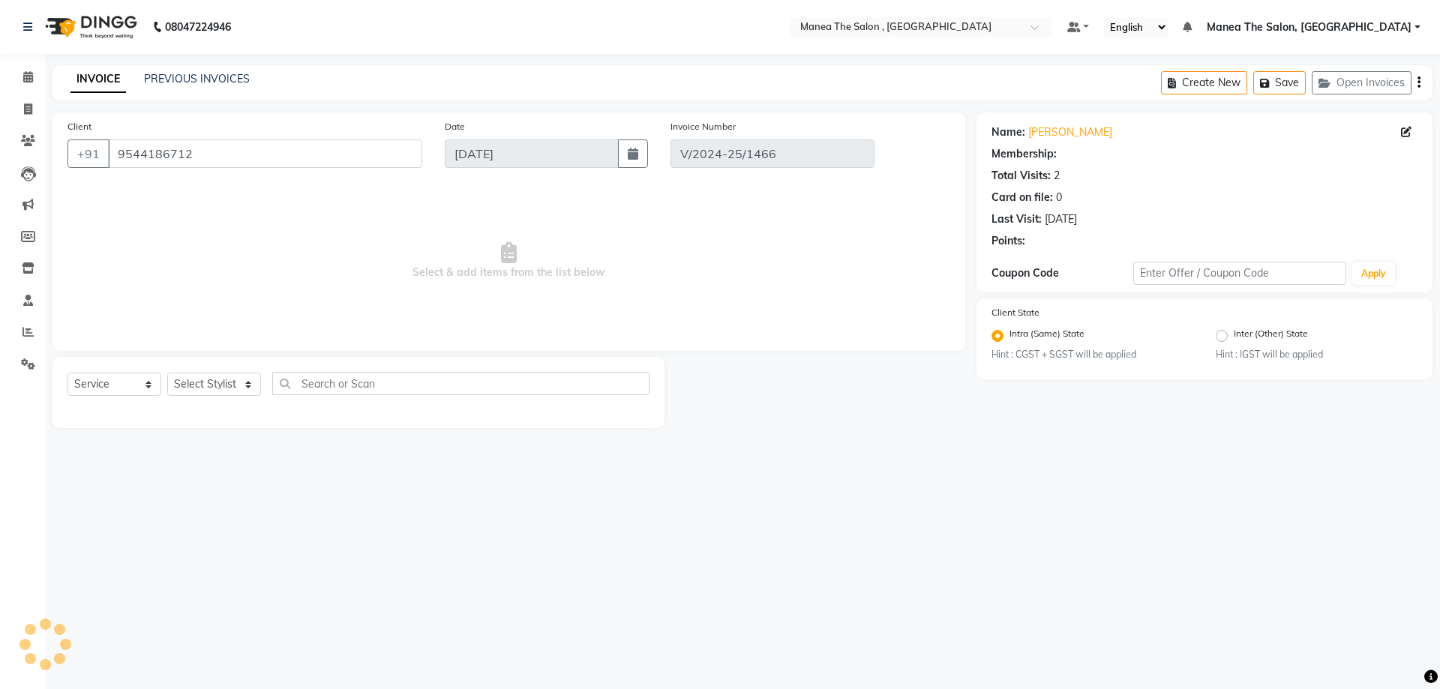
select select "1: Object"
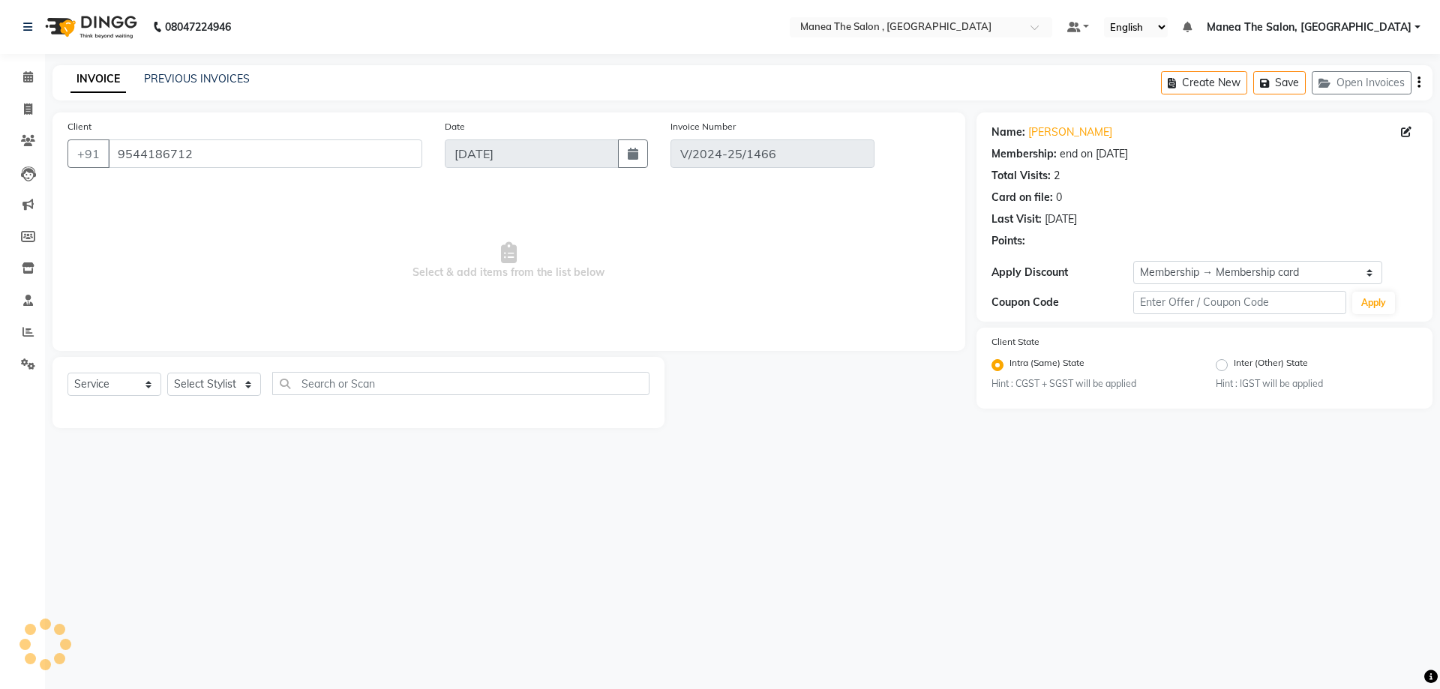
type input "[DATE]"
select select "select"
click at [28, 113] on icon at bounding box center [28, 108] width 8 height 11
select select "service"
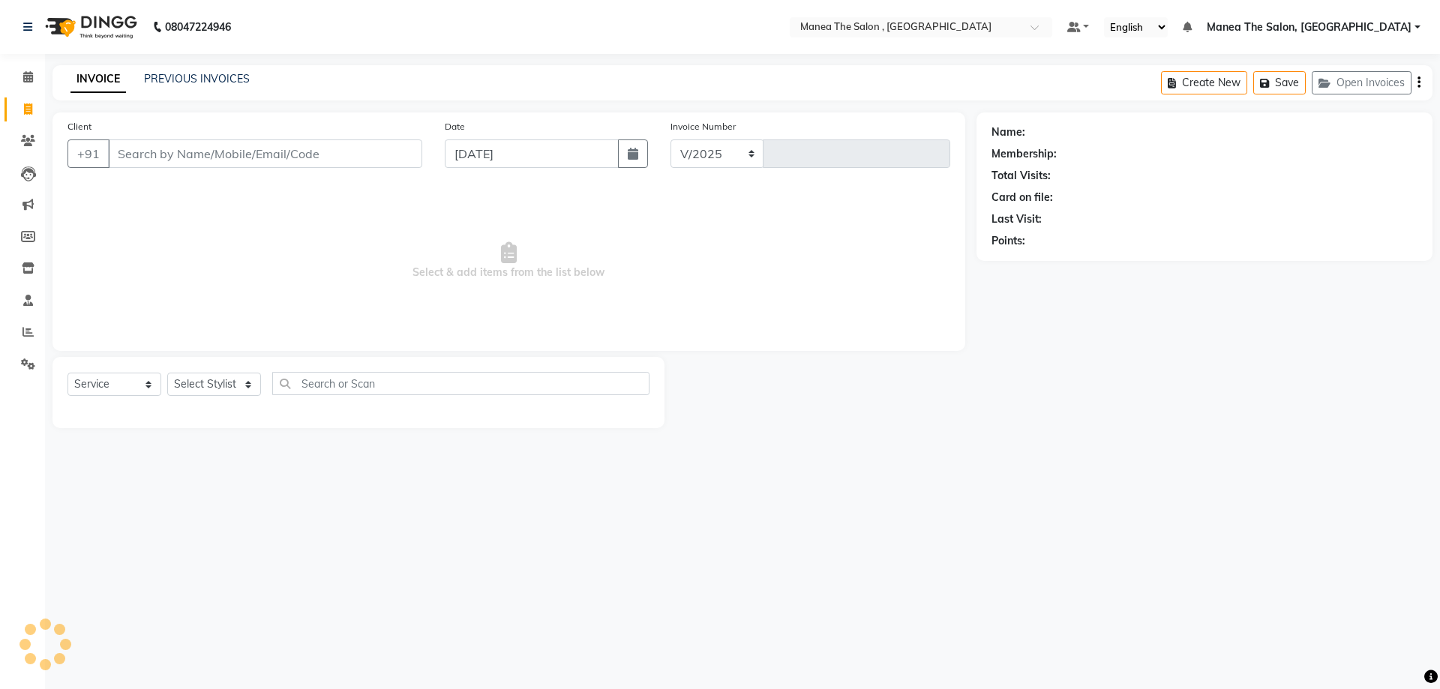
select select "7201"
type input "2343"
click at [297, 157] on input "Client" at bounding box center [265, 153] width 314 height 28
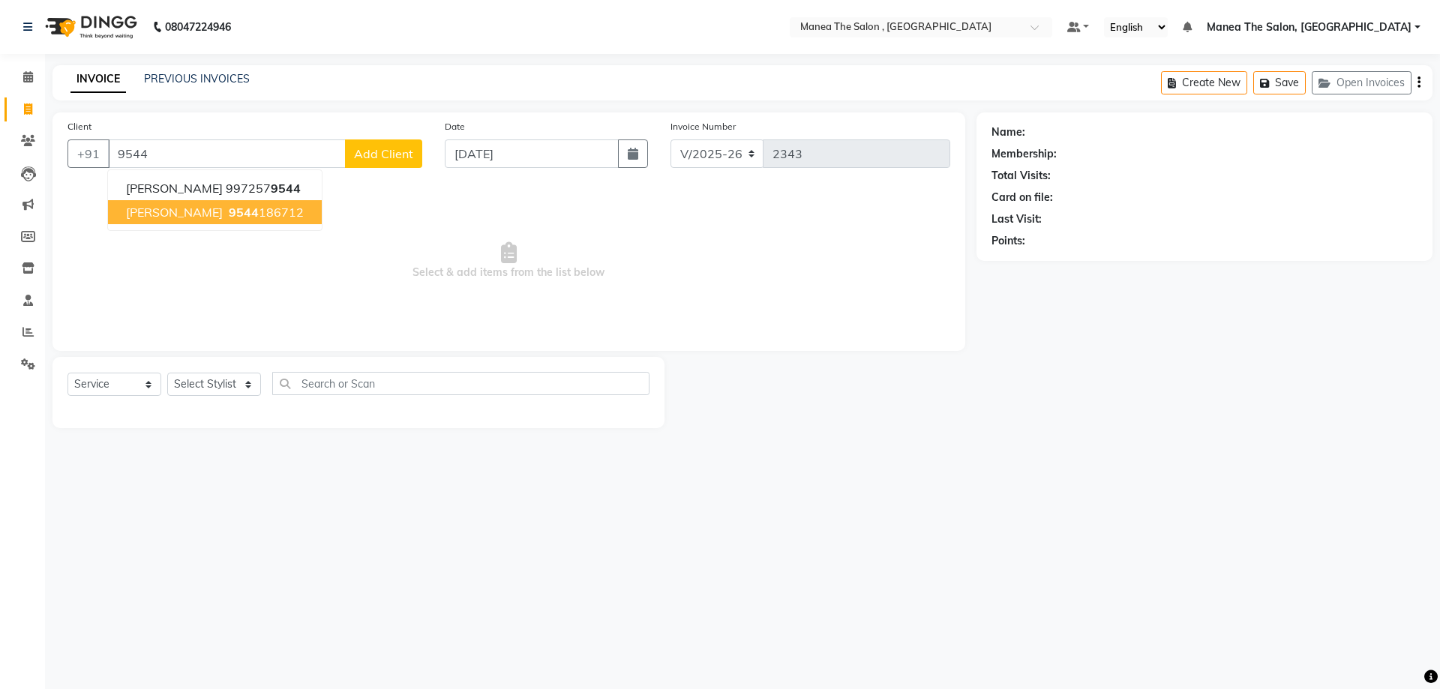
click at [199, 204] on button "[PERSON_NAME] 9544 186712" at bounding box center [215, 212] width 214 height 24
type input "9544186712"
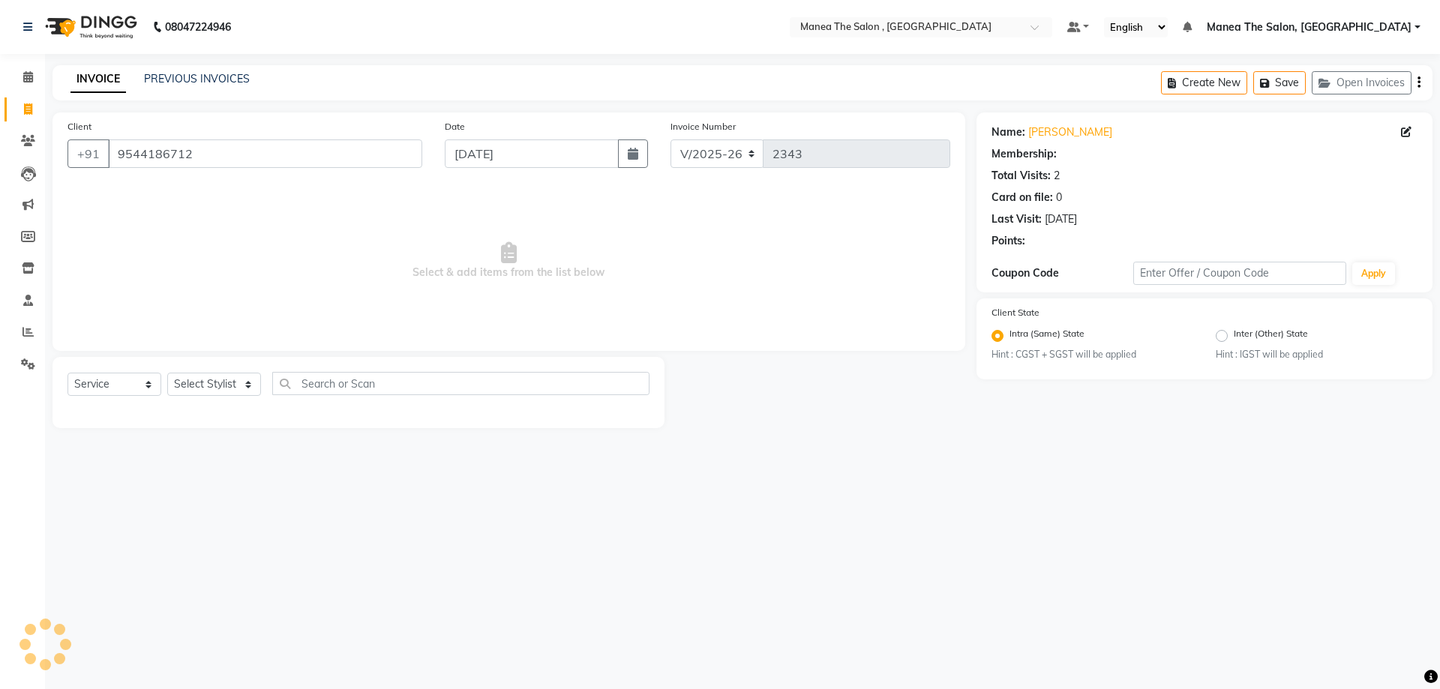
select select "1: Object"
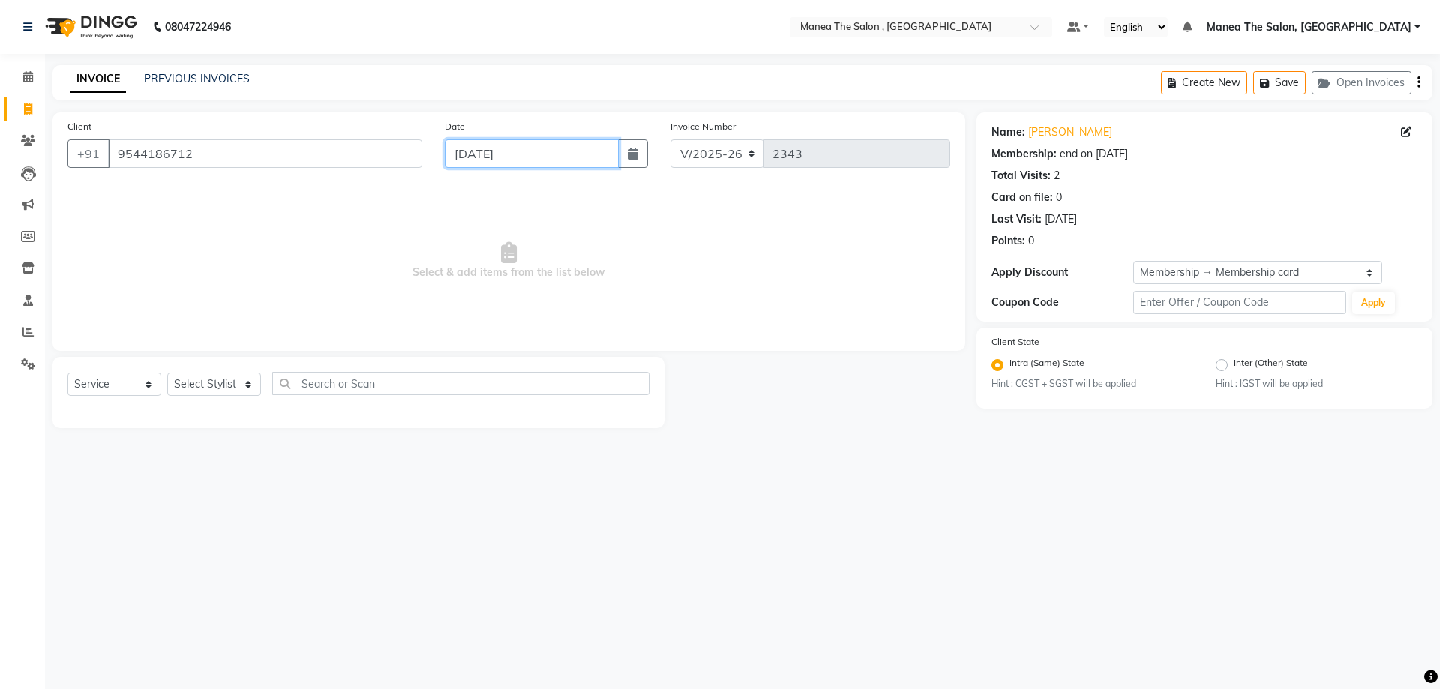
click at [572, 153] on input "[DATE]" at bounding box center [532, 153] width 175 height 28
select select "9"
select select "2025"
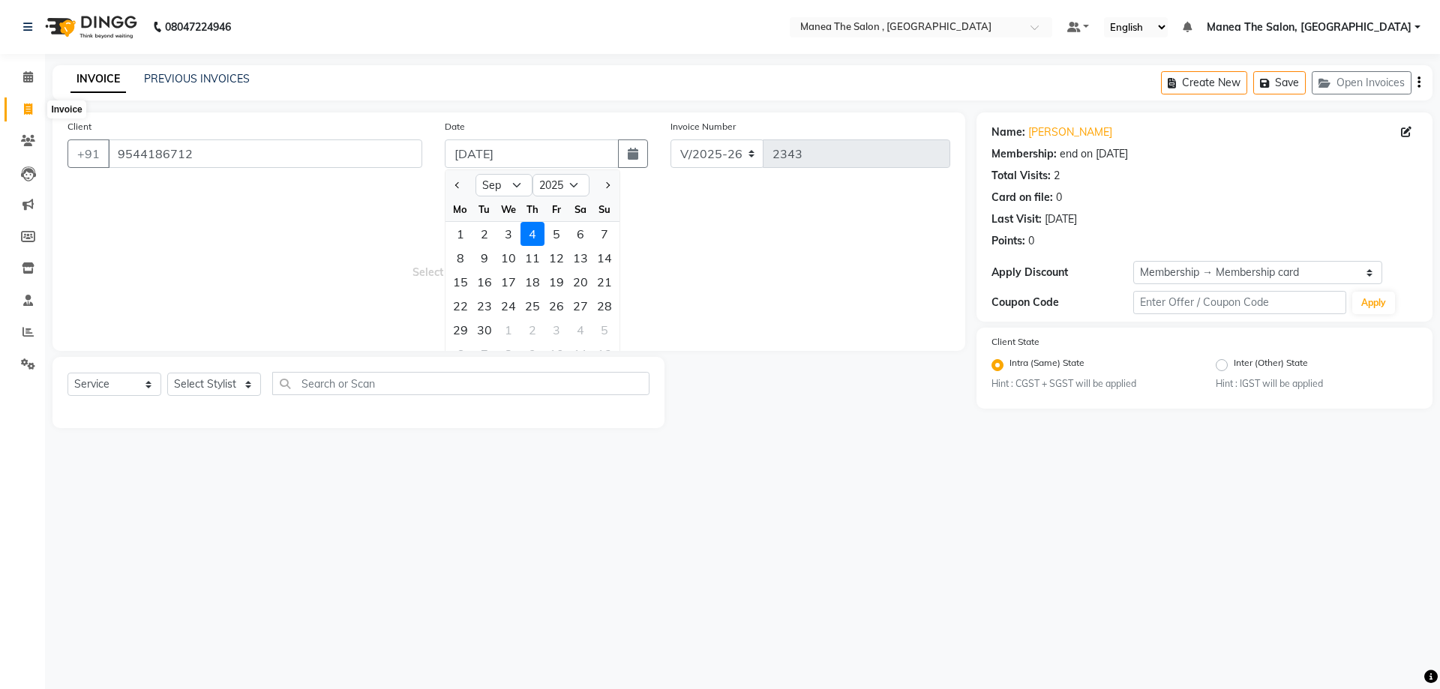
click at [25, 108] on icon at bounding box center [28, 108] width 8 height 11
select select "service"
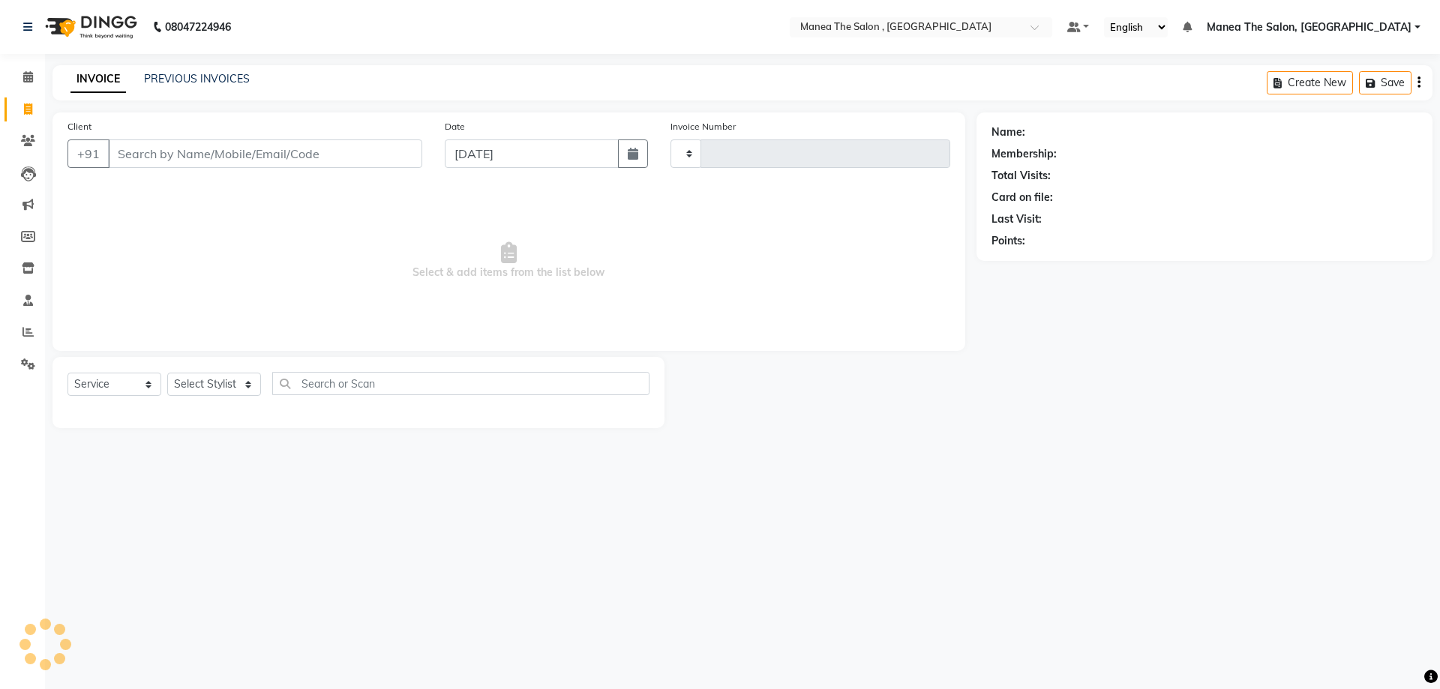
type input "2343"
select select "7201"
click at [22, 329] on icon at bounding box center [27, 331] width 11 height 11
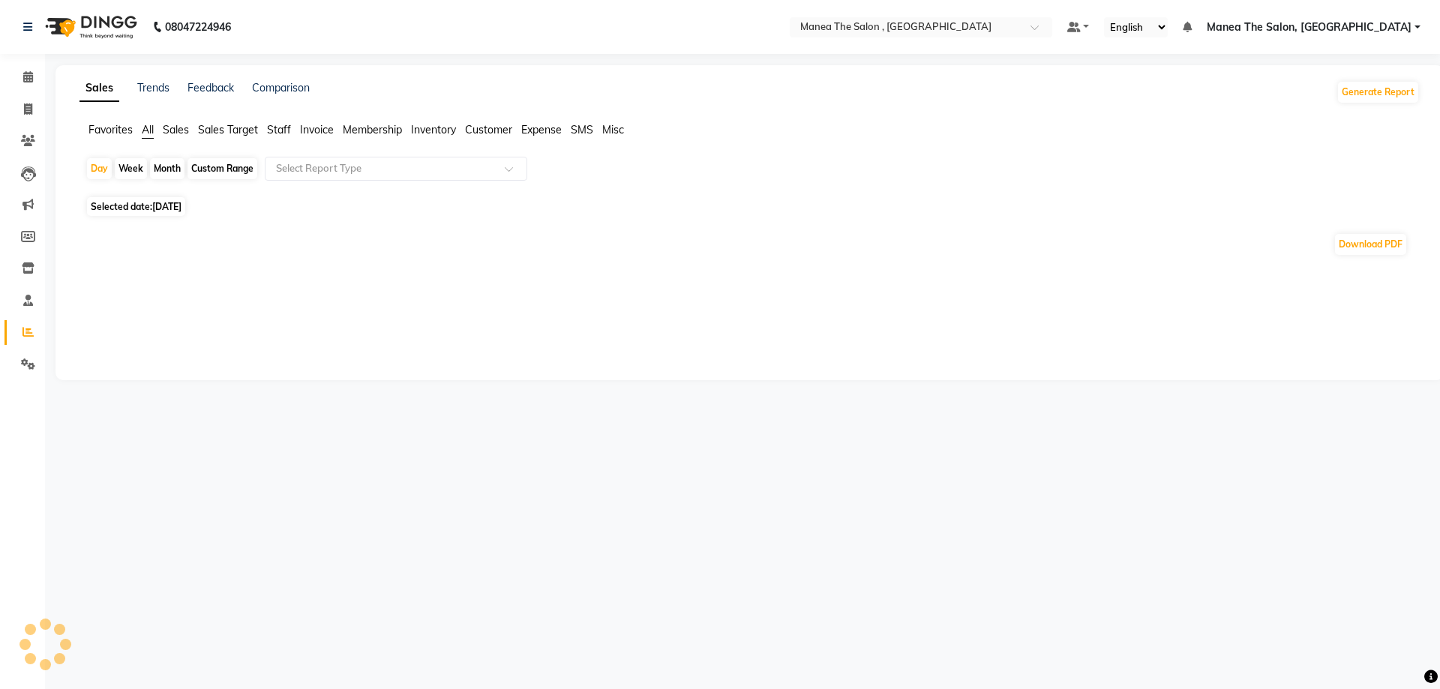
click at [173, 170] on div "Month" at bounding box center [167, 168] width 34 height 21
select select "9"
select select "2025"
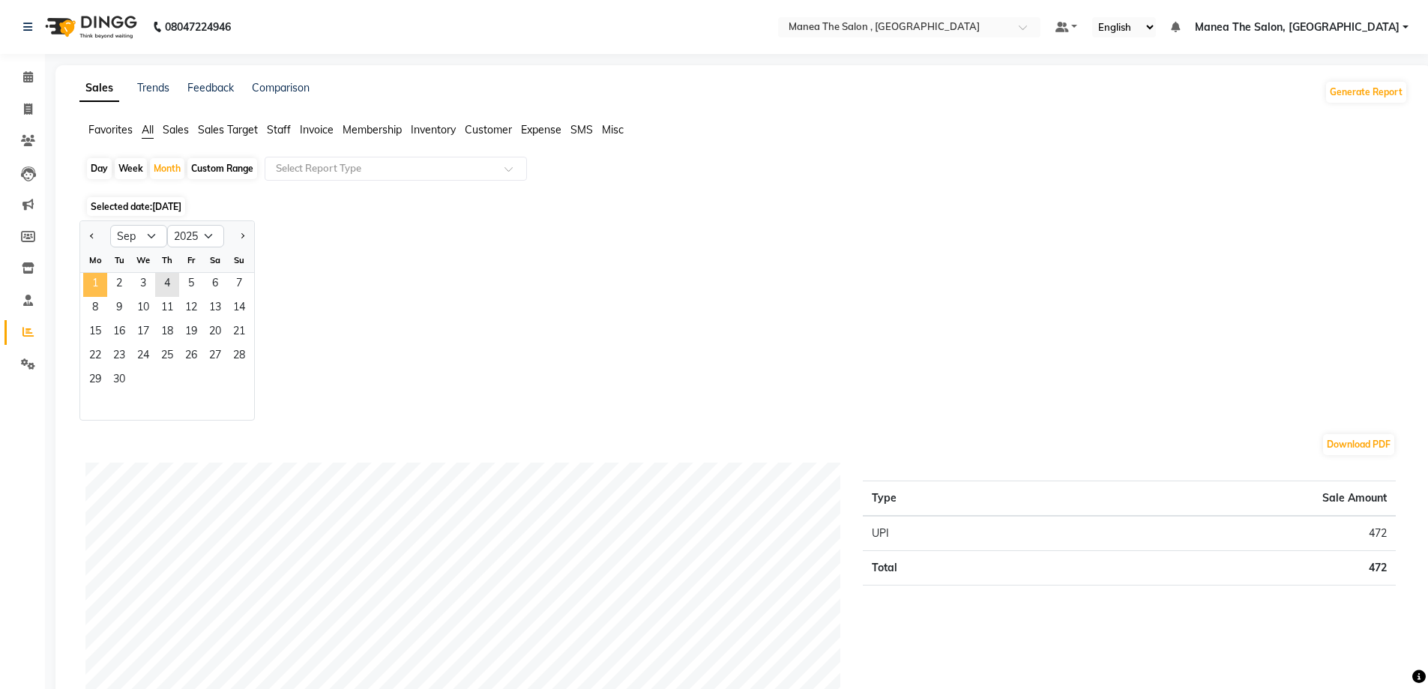
click at [97, 282] on span "1" at bounding box center [95, 285] width 24 height 24
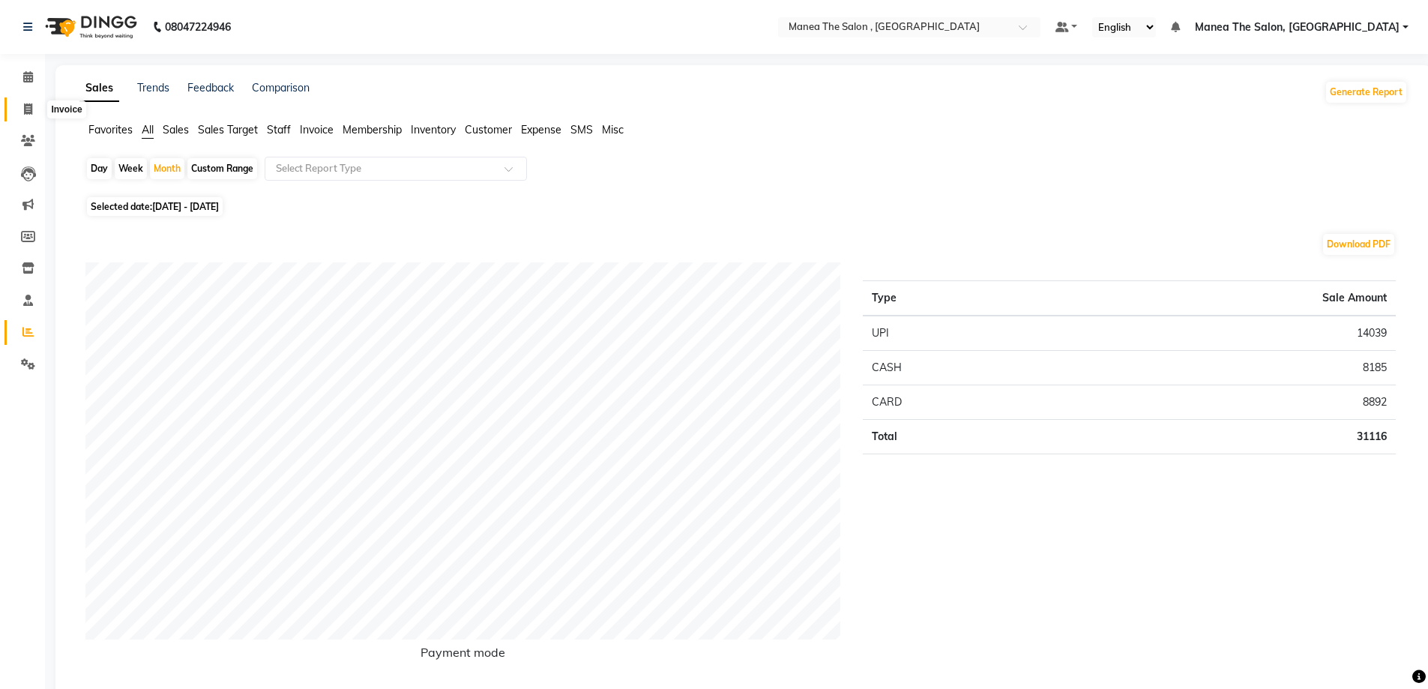
click at [30, 108] on icon at bounding box center [28, 108] width 8 height 11
select select "service"
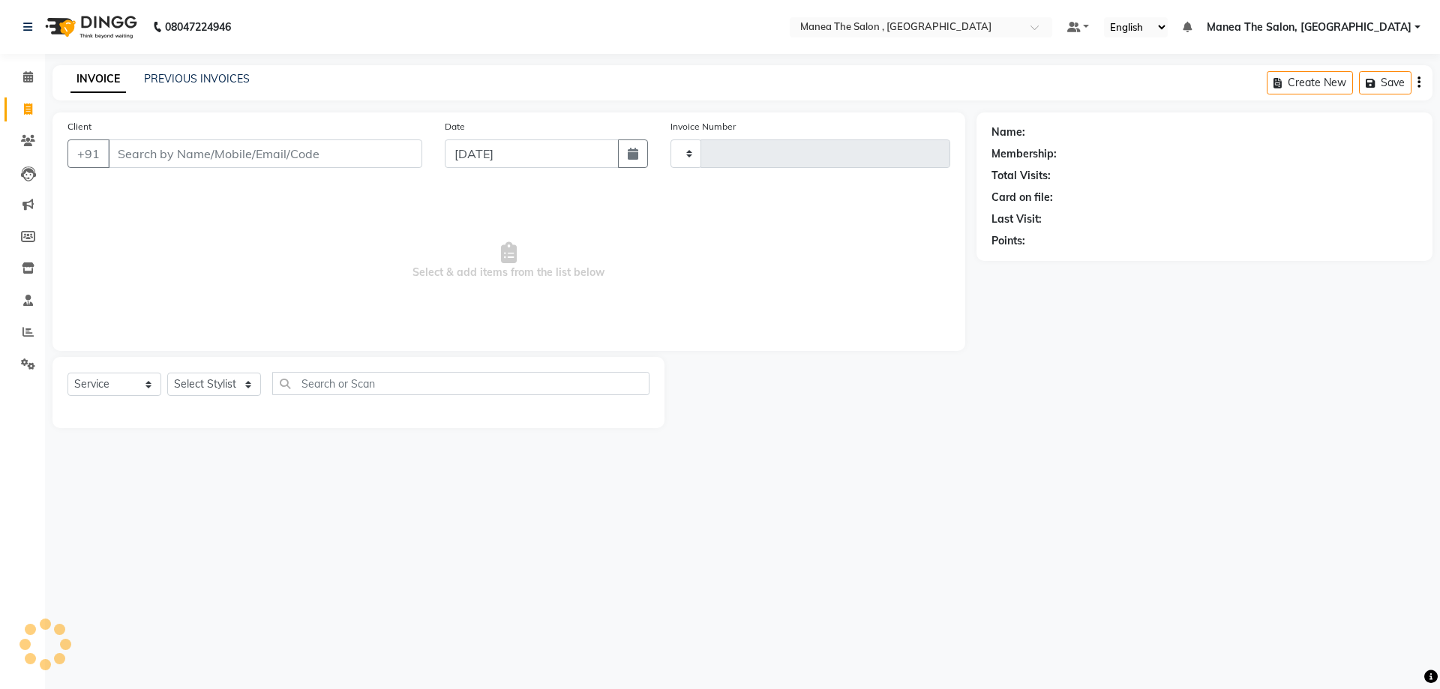
type input "2343"
select select "7201"
